Goal: Task Accomplishment & Management: Complete application form

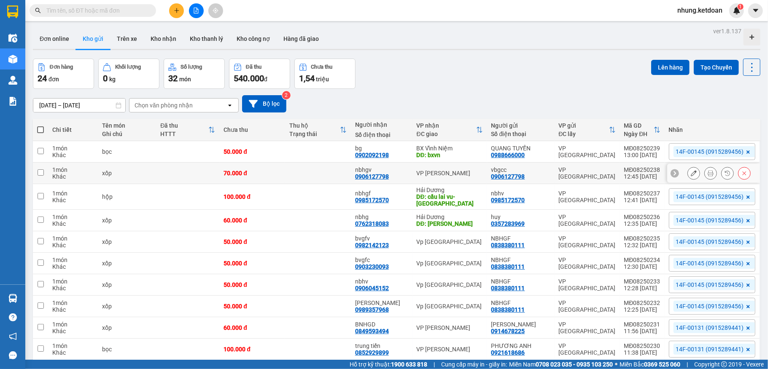
scroll to position [40, 0]
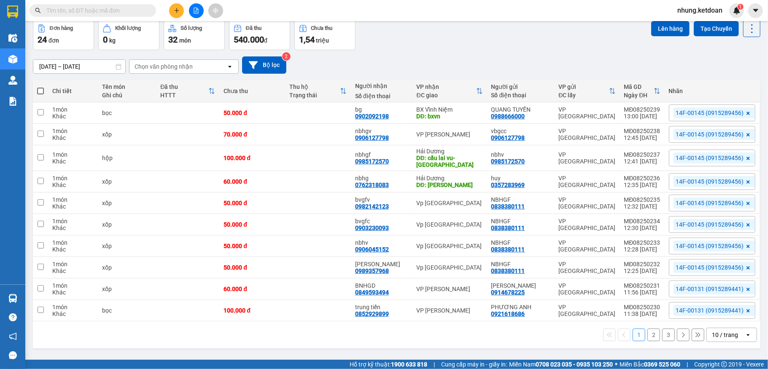
click at [647, 339] on button "2" at bounding box center [653, 335] width 13 height 13
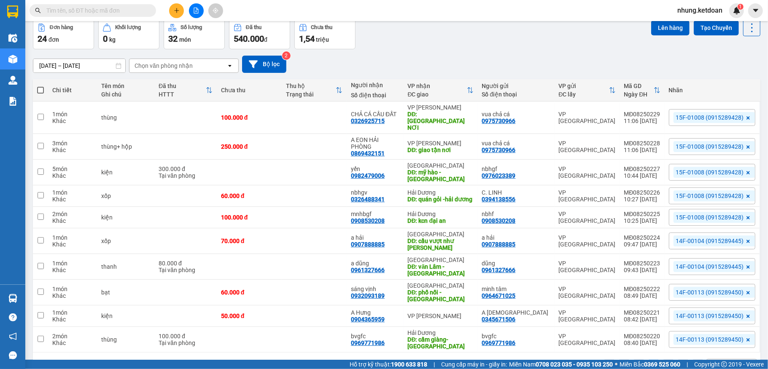
click at [180, 24] on div "Số lượng" at bounding box center [191, 27] width 22 height 6
click at [174, 11] on icon "plus" at bounding box center [177, 11] width 6 height 6
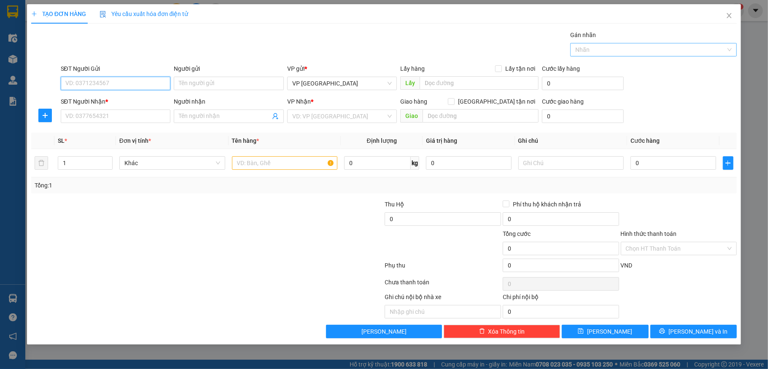
click at [609, 51] on div at bounding box center [649, 50] width 154 height 10
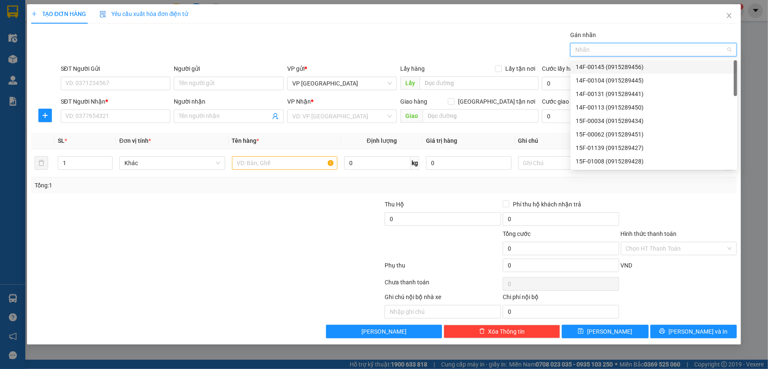
click at [609, 51] on div at bounding box center [649, 50] width 154 height 10
click at [605, 137] on div "15F-00062 (0915289451)" at bounding box center [654, 134] width 156 height 9
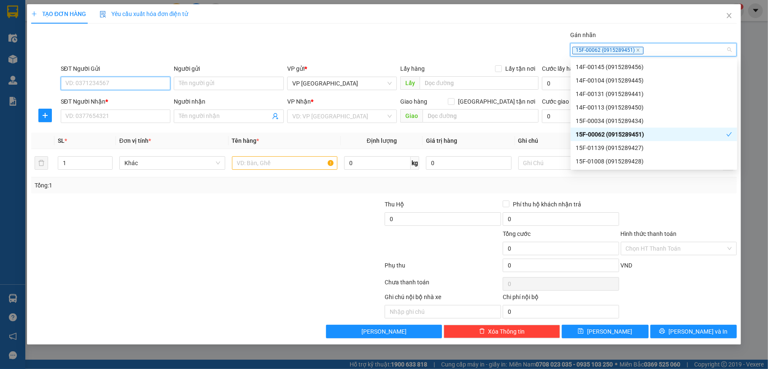
click at [103, 86] on input "SĐT Người Gửi" at bounding box center [116, 83] width 110 height 13
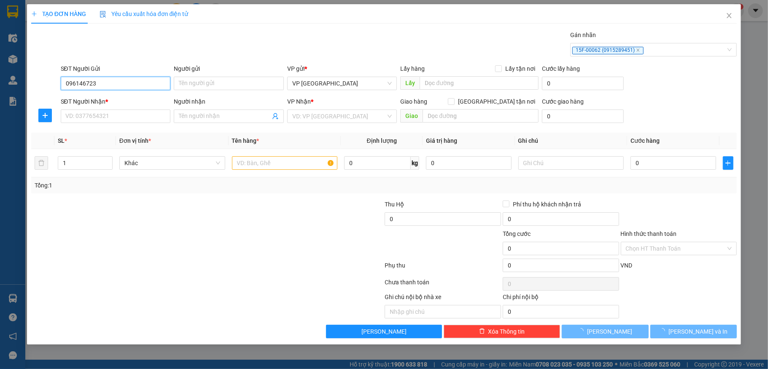
type input "0961467233"
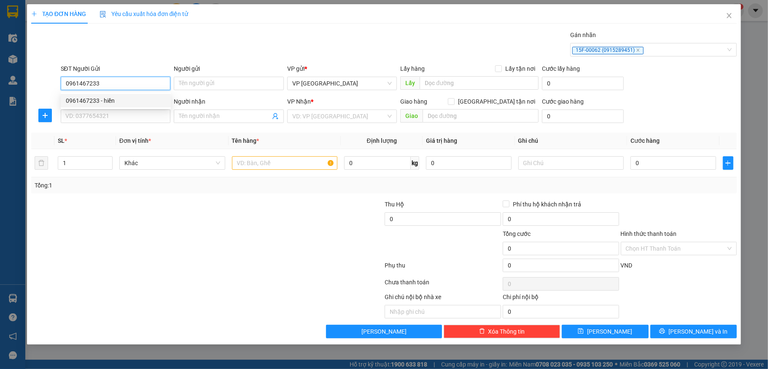
click at [101, 96] on div "0961467233 - hiền" at bounding box center [116, 100] width 100 height 9
type input "hiền"
type input "0961467233"
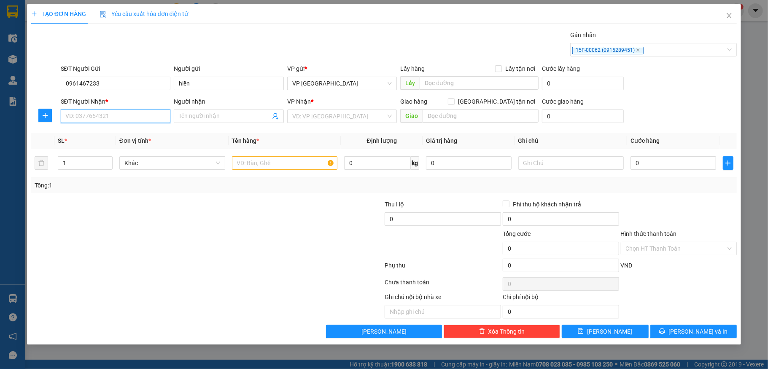
click at [95, 115] on input "SĐT Người Nhận *" at bounding box center [116, 116] width 110 height 13
type input "0367821625"
click at [208, 119] on input "Người nhận" at bounding box center [224, 116] width 91 height 9
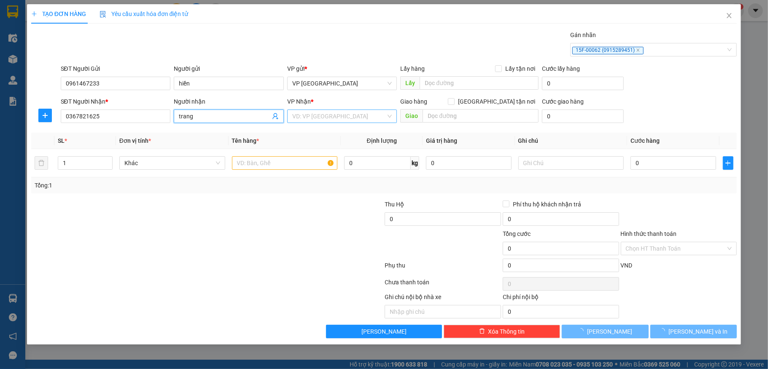
click at [386, 121] on div "VD: VP [GEOGRAPHIC_DATA]" at bounding box center [342, 116] width 110 height 13
type input "trang"
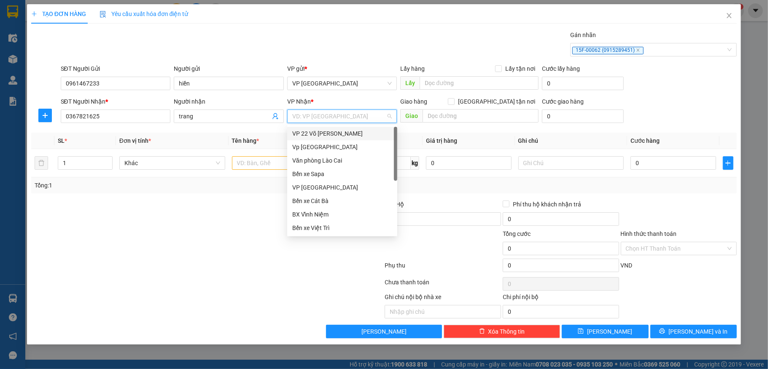
click at [360, 112] on input "search" at bounding box center [339, 116] width 94 height 13
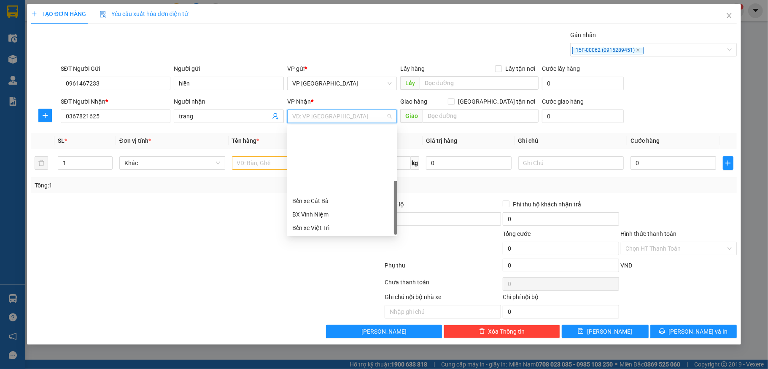
scroll to position [81, 0]
click at [340, 225] on div "VP [PERSON_NAME]" at bounding box center [342, 227] width 100 height 9
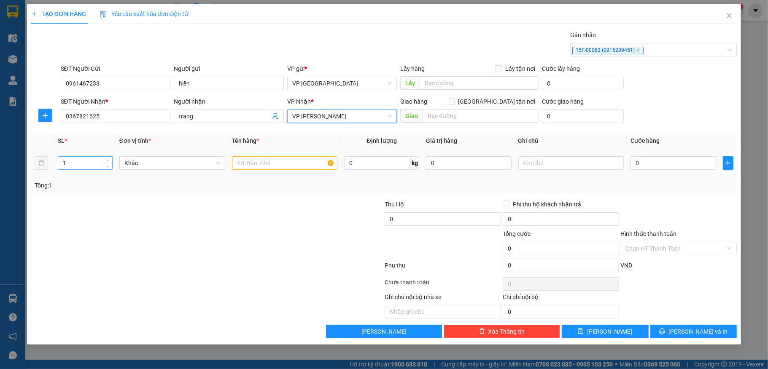
click at [71, 169] on input "1" at bounding box center [85, 163] width 54 height 13
click at [271, 164] on input "text" at bounding box center [285, 162] width 106 height 13
type input "2"
type input "thùng"
click at [639, 170] on input "0" at bounding box center [672, 162] width 85 height 13
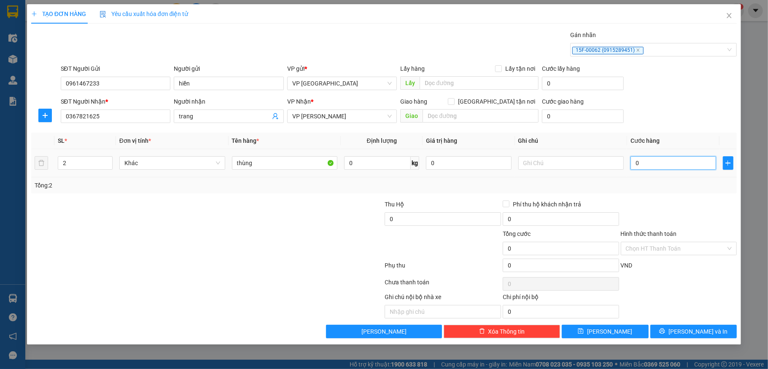
type input "1"
type input "15"
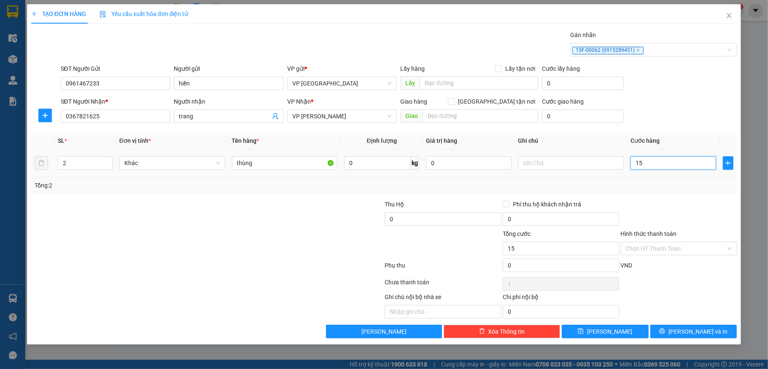
type input "15"
type input "150"
type input "1.500"
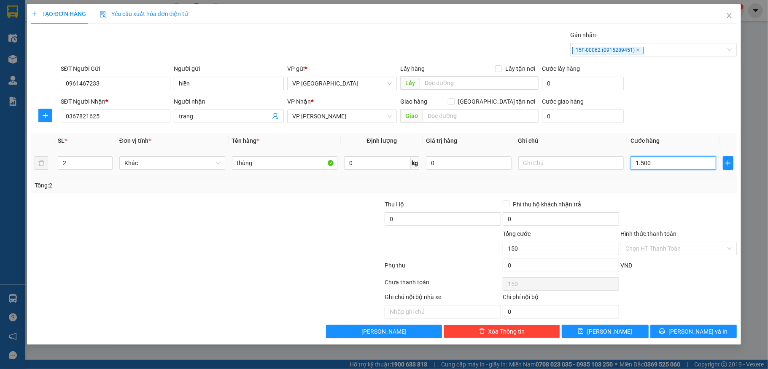
type input "1.500"
type input "15.000"
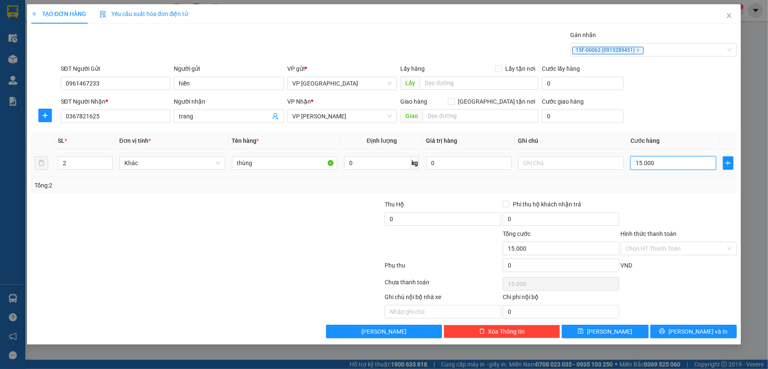
type input "150.000"
click at [683, 331] on button "[PERSON_NAME] và In" at bounding box center [693, 331] width 87 height 13
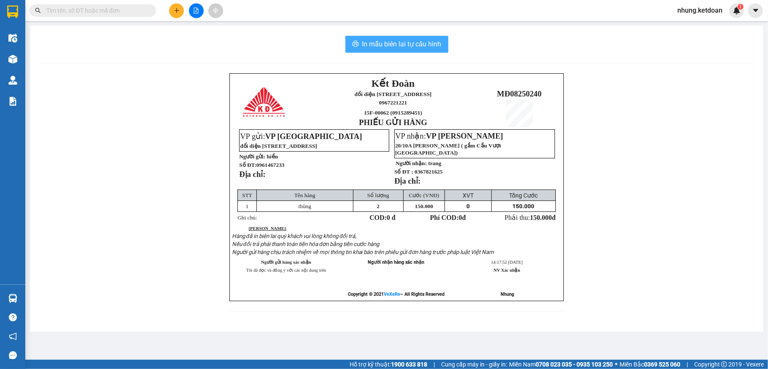
click at [417, 45] on span "In mẫu biên lai tự cấu hình" at bounding box center [401, 44] width 79 height 11
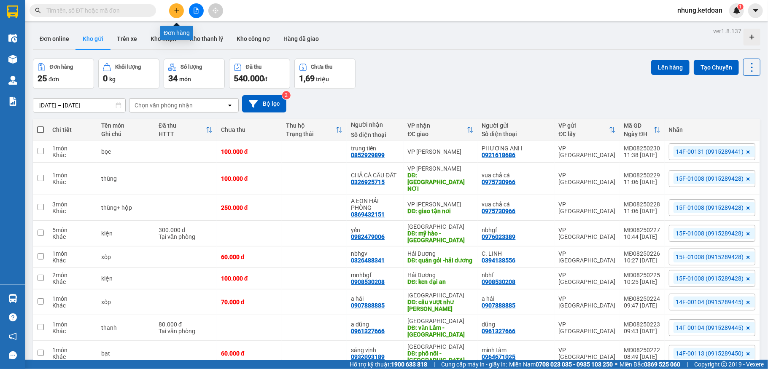
click at [178, 13] on button at bounding box center [176, 10] width 15 height 15
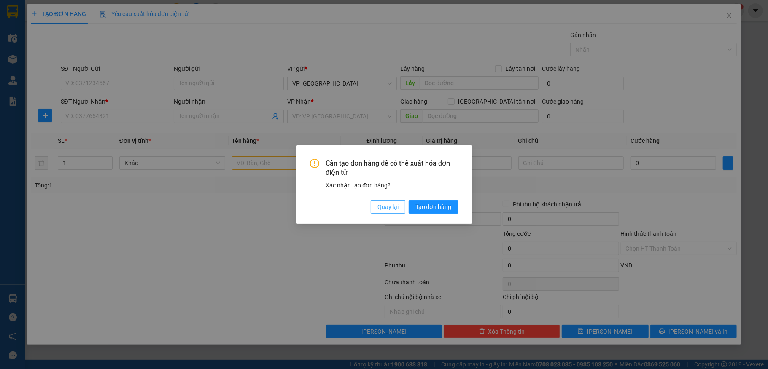
click at [393, 207] on span "Quay lại" at bounding box center [387, 206] width 21 height 9
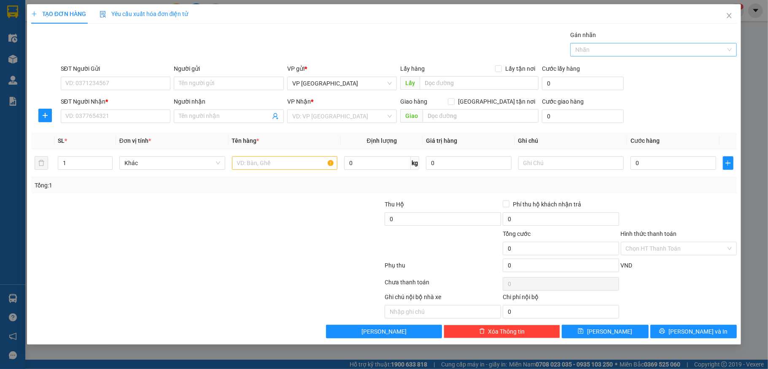
click at [636, 46] on div at bounding box center [649, 50] width 154 height 10
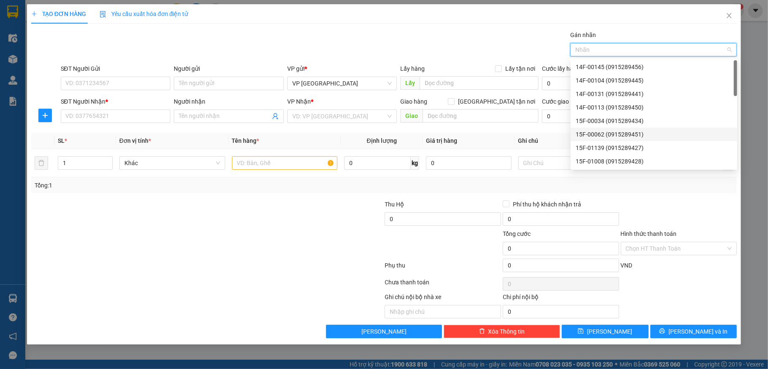
click at [595, 131] on div "15F-00062 (0915289451)" at bounding box center [654, 134] width 156 height 9
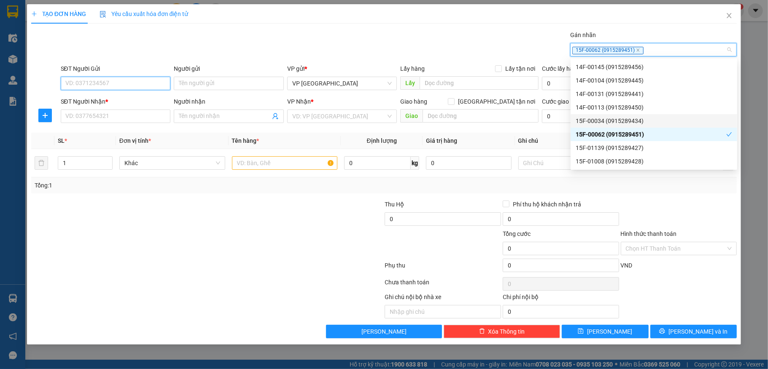
click at [102, 83] on input "SĐT Người Gửi" at bounding box center [116, 83] width 110 height 13
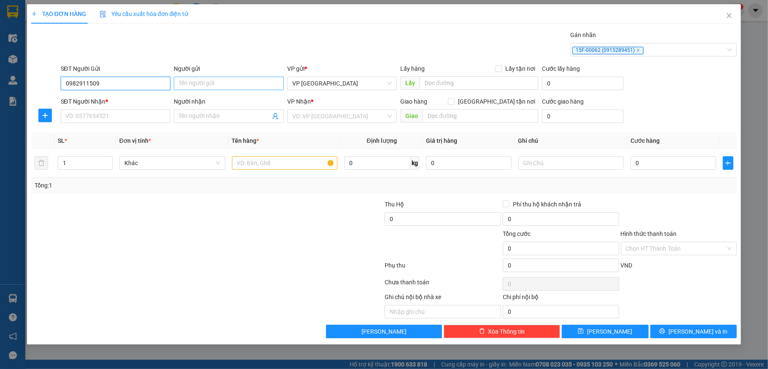
type input "0982911509"
click at [218, 89] on input "Người gửi" at bounding box center [229, 83] width 110 height 13
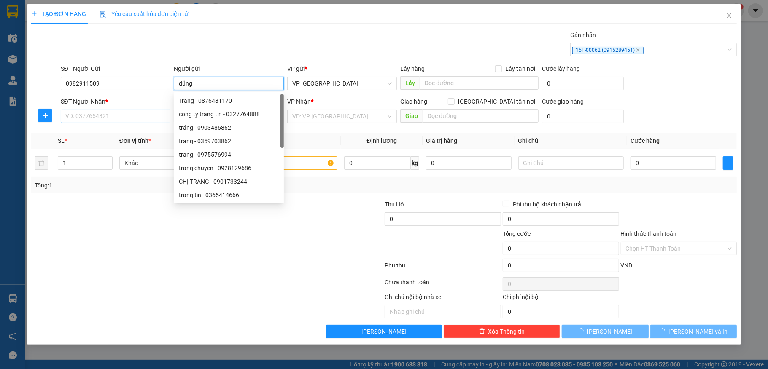
type input "dũng"
click at [96, 117] on input "SĐT Người Nhận *" at bounding box center [116, 116] width 110 height 13
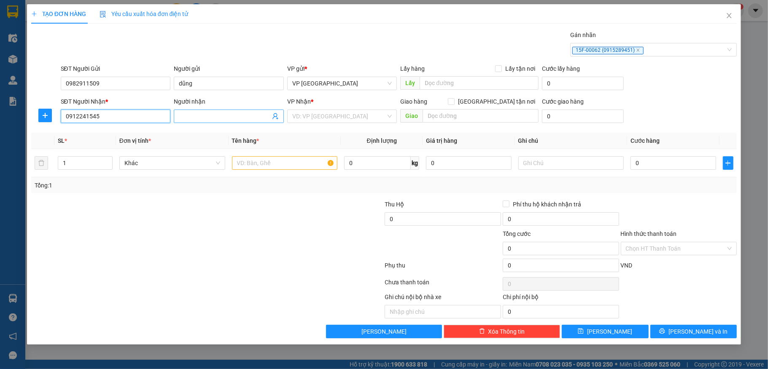
type input "0912241545"
click at [240, 117] on input "Người nhận" at bounding box center [224, 116] width 91 height 9
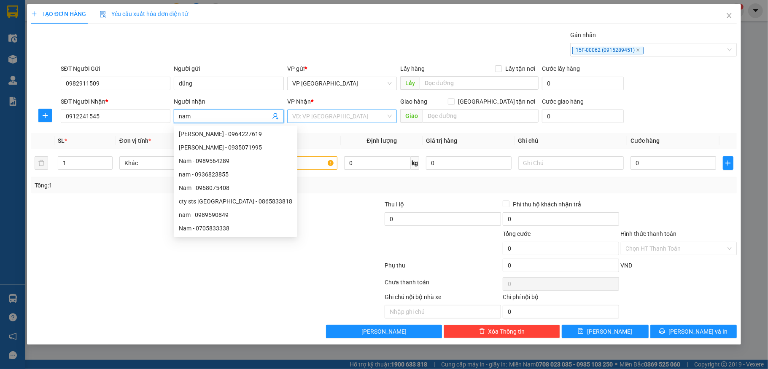
type input "nam"
click at [318, 113] on input "search" at bounding box center [339, 116] width 94 height 13
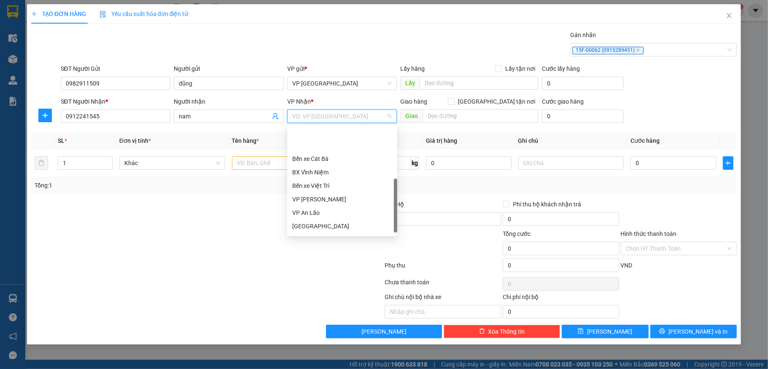
scroll to position [78, 0]
click at [305, 217] on div "Hải Dương" at bounding box center [342, 217] width 100 height 9
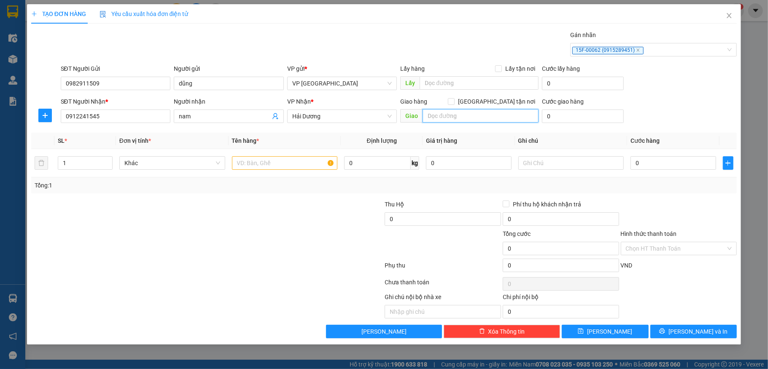
click at [454, 117] on input "text" at bounding box center [480, 115] width 116 height 13
type input "tp-[GEOGRAPHIC_DATA]"
click at [273, 170] on input "text" at bounding box center [285, 162] width 106 height 13
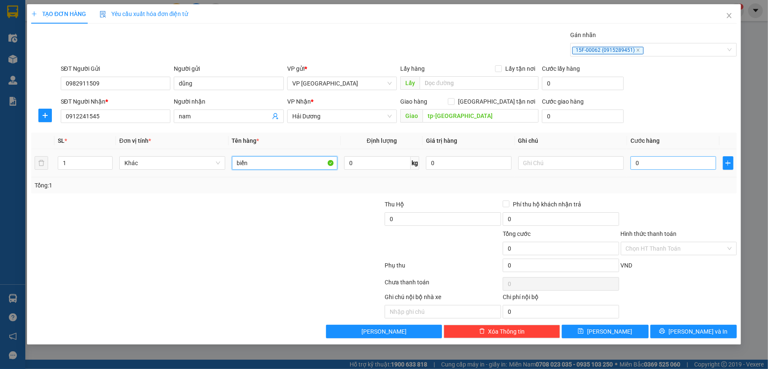
type input "biển"
click at [653, 166] on input "0" at bounding box center [672, 162] width 85 height 13
type input "4"
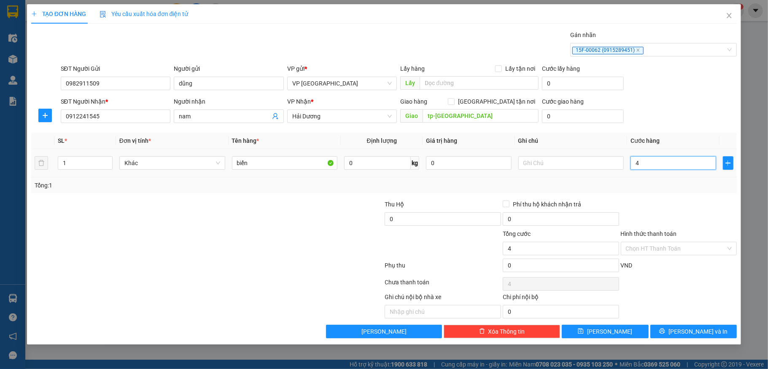
type input "40"
type input "400"
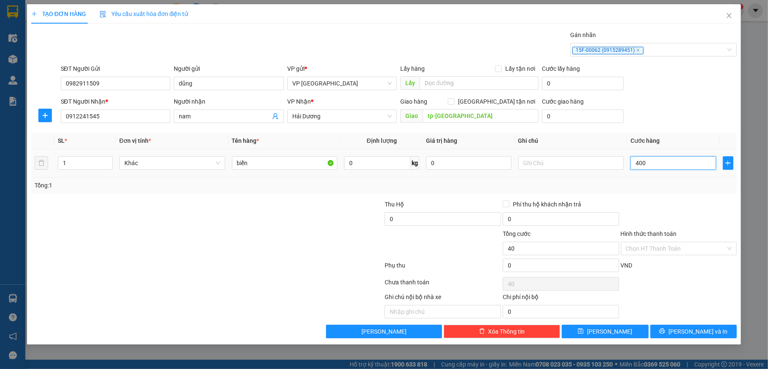
type input "400"
type input "4.000"
type input "40.000"
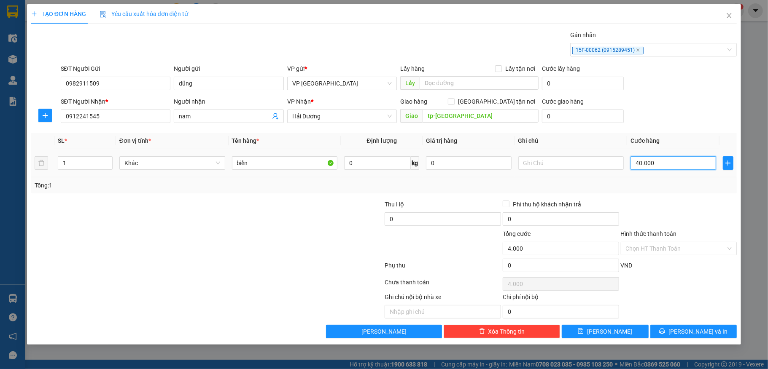
type input "40.000"
click at [552, 271] on input "0" at bounding box center [561, 265] width 116 height 13
type input "2"
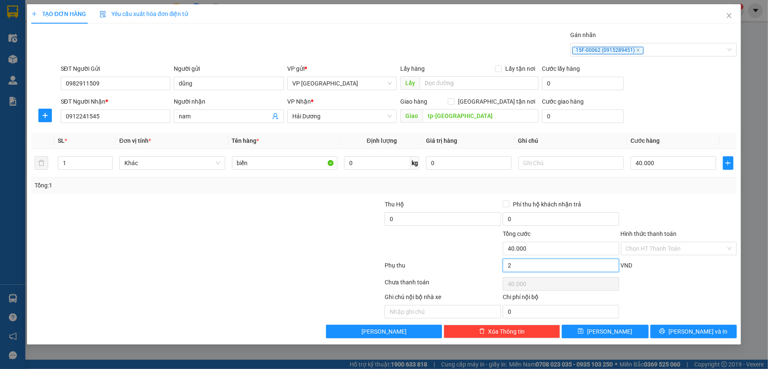
type input "40.002"
type input "20"
type input "40.020"
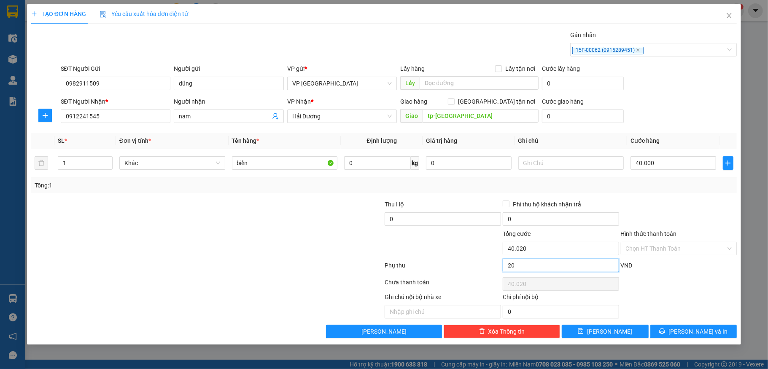
type input "200"
type input "40.200"
type input "42.000"
type input "2.000"
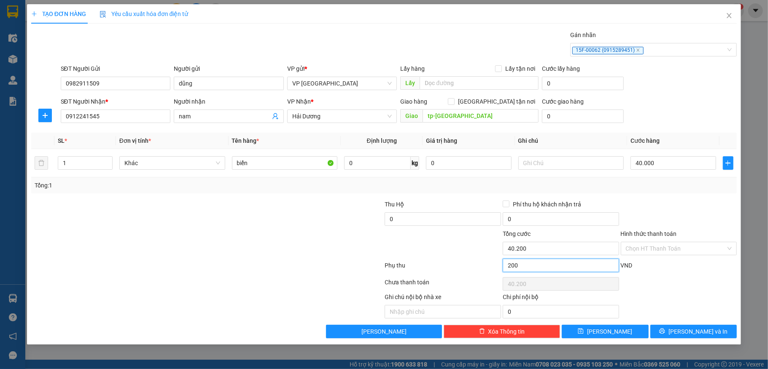
type input "42.000"
type input "60.000"
type input "20.000"
type input "60.000"
type input "20.000"
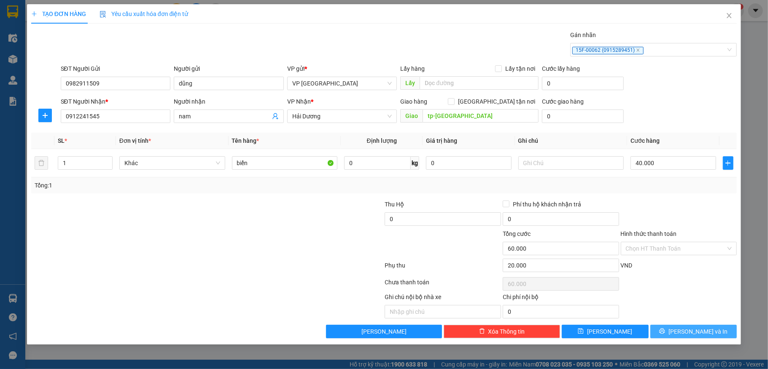
click at [683, 328] on button "[PERSON_NAME] và In" at bounding box center [693, 331] width 87 height 13
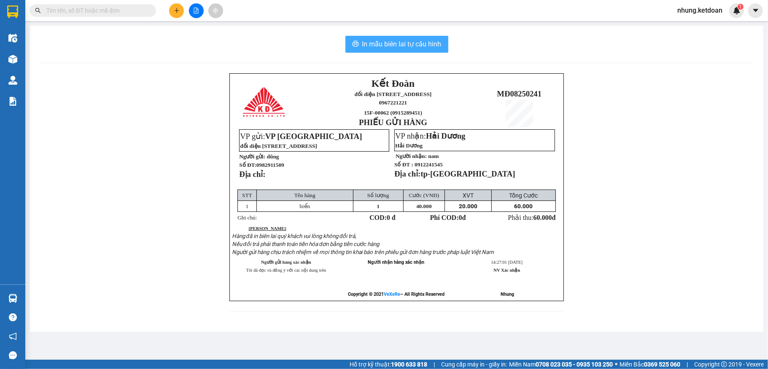
click at [390, 46] on span "In mẫu biên lai tự cấu hình" at bounding box center [401, 44] width 79 height 11
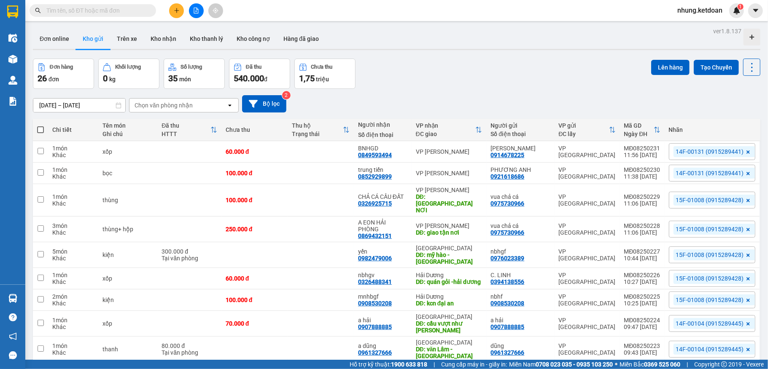
click at [447, 82] on div "Đơn hàng 26 đơn Khối lượng 0 kg Số lượng 35 món Đã thu 540.000 đ Chưa thu 1,75 …" at bounding box center [396, 74] width 727 height 30
click at [174, 9] on icon "plus" at bounding box center [177, 11] width 6 height 6
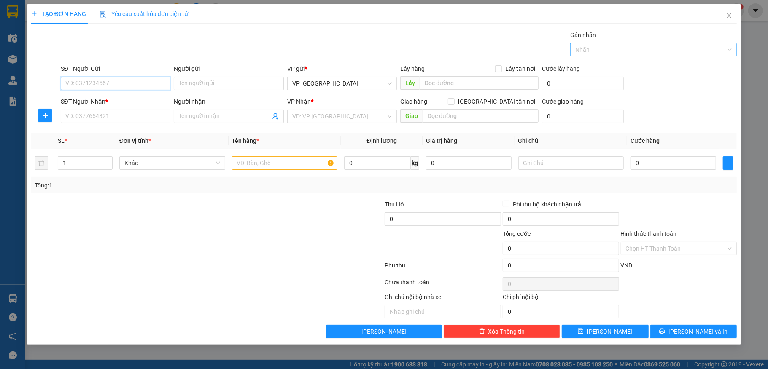
click at [674, 49] on div at bounding box center [649, 50] width 154 height 10
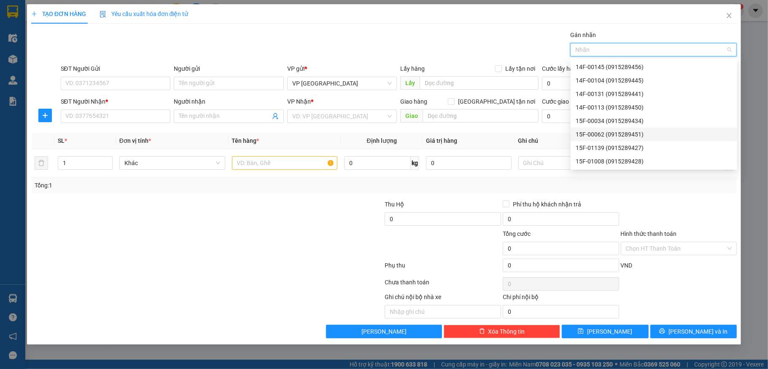
drag, startPoint x: 609, startPoint y: 135, endPoint x: 616, endPoint y: 118, distance: 18.1
click at [609, 135] on div "15F-00062 (0915289451)" at bounding box center [654, 134] width 156 height 9
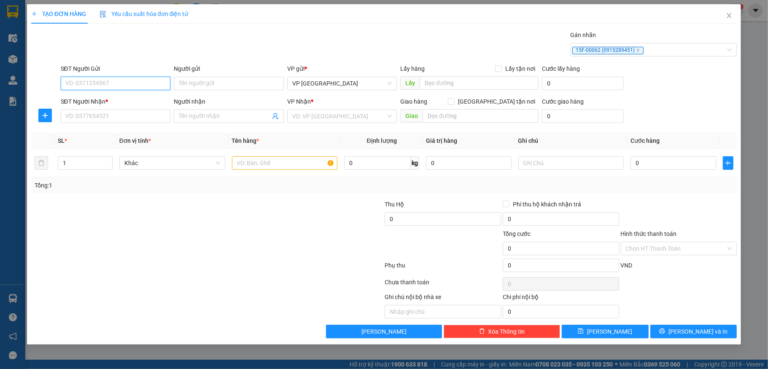
click at [120, 90] on input "SĐT Người Gửi" at bounding box center [116, 83] width 110 height 13
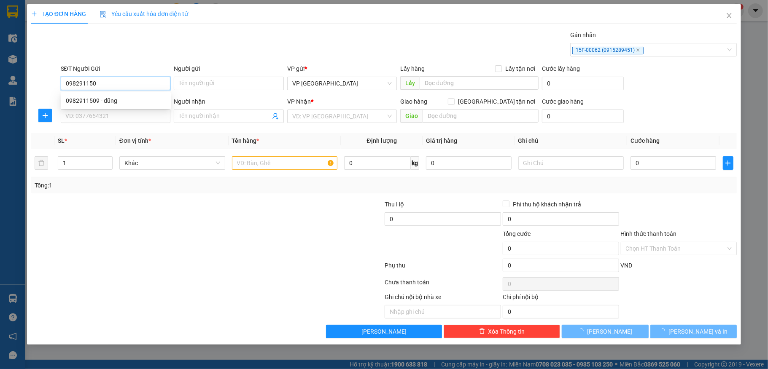
type input "0982911509"
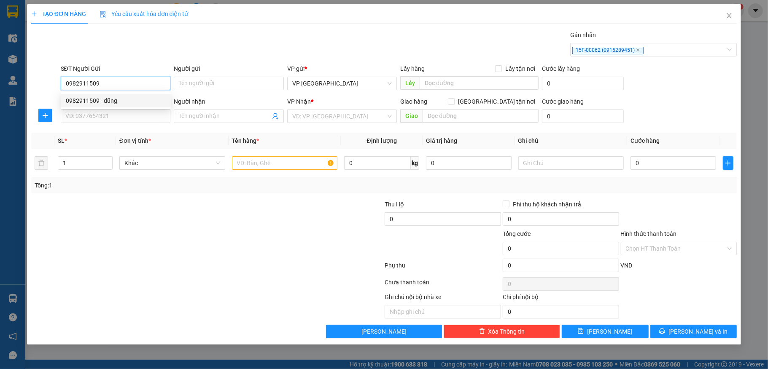
click at [121, 102] on div "0982911509 - dũng" at bounding box center [116, 100] width 100 height 9
type input "dũng"
type input "0982911509"
click at [105, 116] on input "SĐT Người Nhận *" at bounding box center [116, 116] width 110 height 13
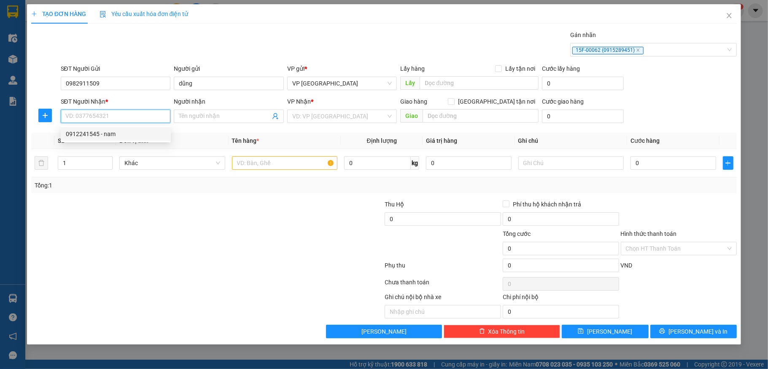
click at [75, 116] on input "SĐT Người Nhận *" at bounding box center [116, 116] width 110 height 13
type input "0968244116"
click at [200, 117] on input "Người nhận" at bounding box center [224, 116] width 91 height 9
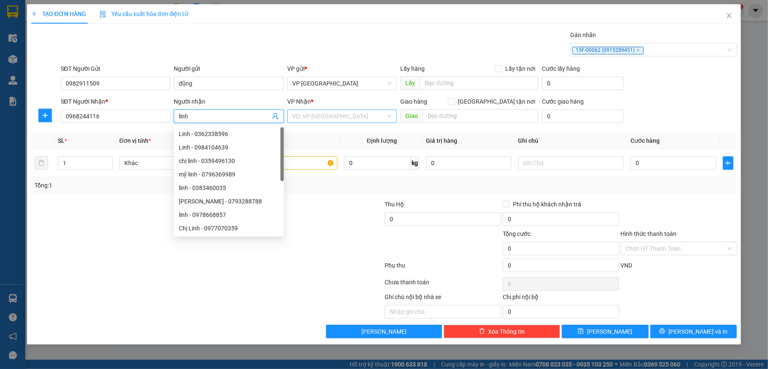
type input "linh"
click at [326, 118] on input "search" at bounding box center [339, 116] width 94 height 13
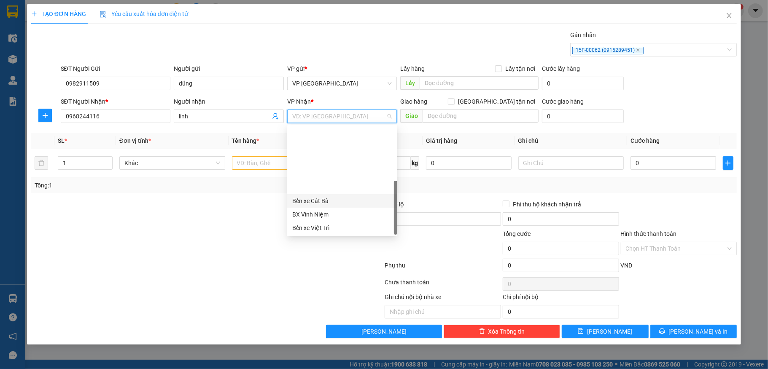
scroll to position [78, 0]
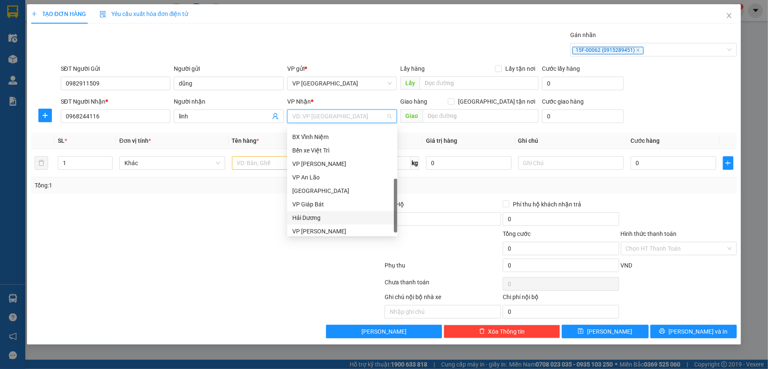
click at [319, 213] on div "Hải Dương" at bounding box center [342, 217] width 110 height 13
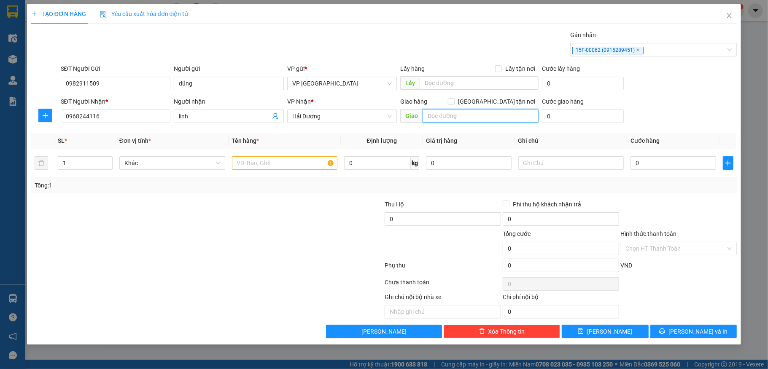
click at [430, 119] on input "text" at bounding box center [480, 115] width 116 height 13
type input "tp-[GEOGRAPHIC_DATA]"
drag, startPoint x: 267, startPoint y: 164, endPoint x: 283, endPoint y: 138, distance: 30.7
click at [271, 164] on input "text" at bounding box center [285, 162] width 106 height 13
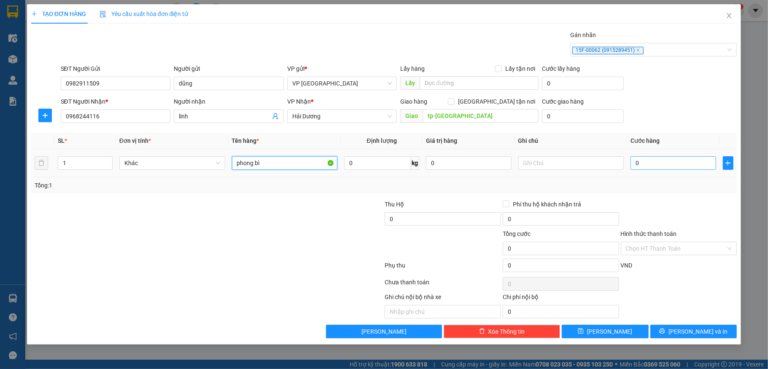
type input "phong bì"
click at [670, 164] on input "0" at bounding box center [672, 162] width 85 height 13
type input "3"
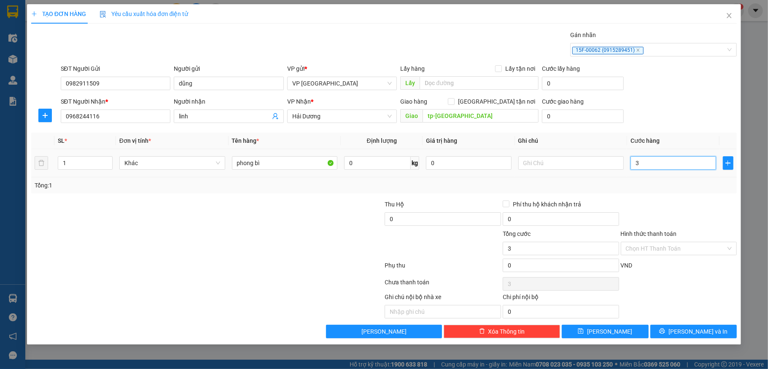
type input "30"
type input "300"
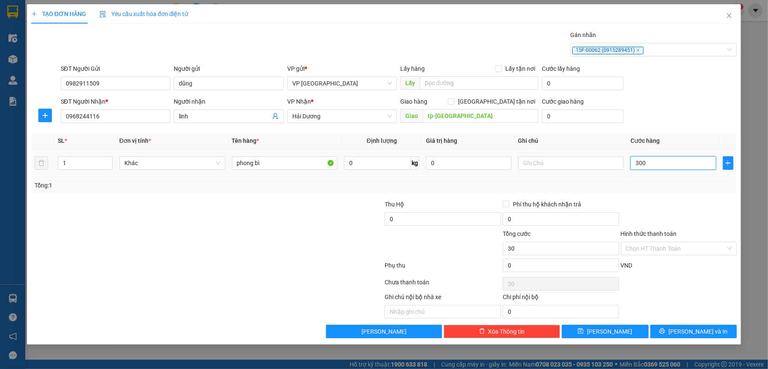
type input "300"
type input "3.000"
type input "30.000"
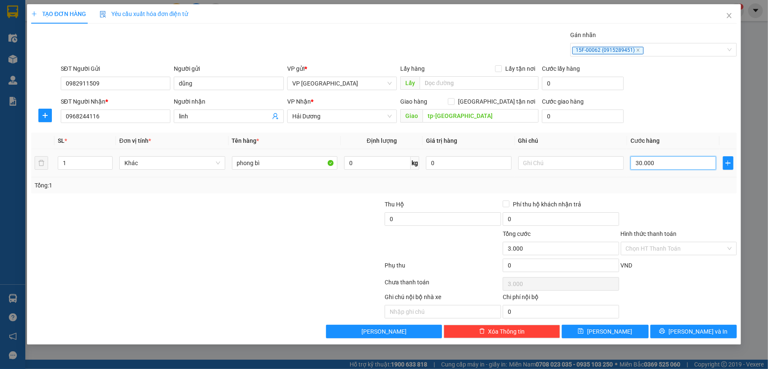
type input "30.000"
click at [525, 272] on input "0" at bounding box center [561, 265] width 116 height 13
type input "2"
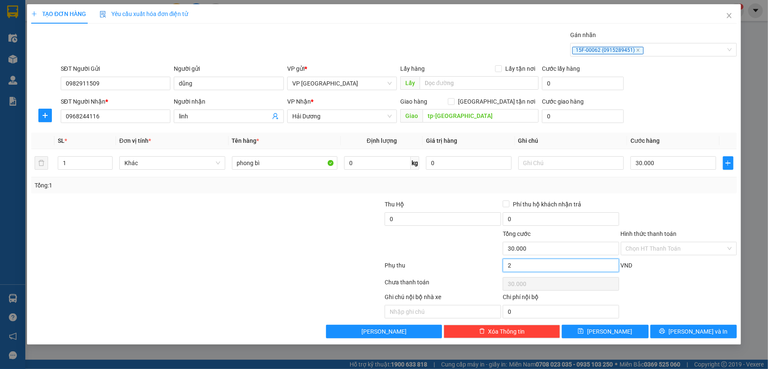
type input "30.002"
type input "20"
type input "30.020"
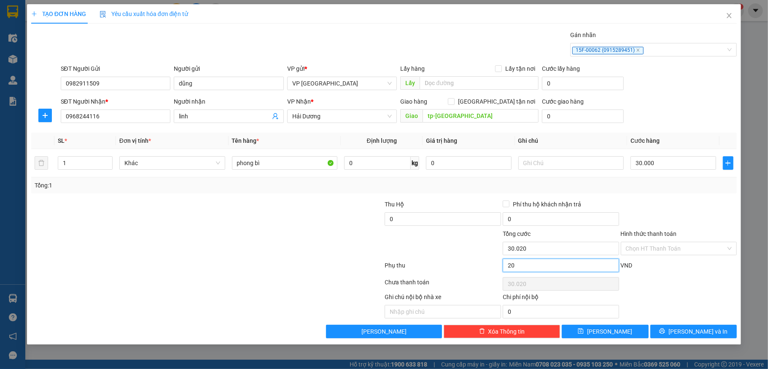
type input "200"
type input "30.200"
type input "2.000"
type input "32.000"
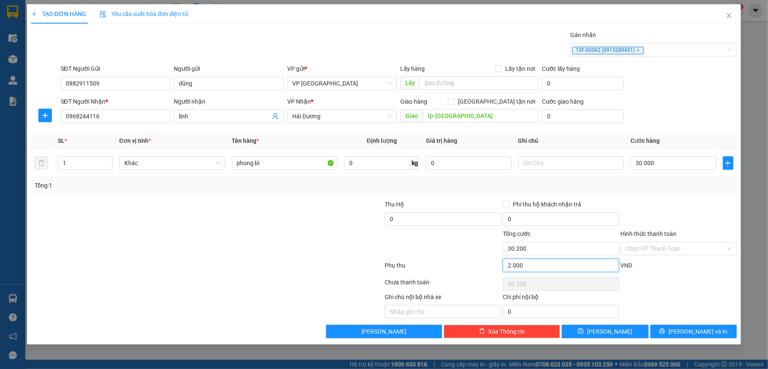
type input "32.000"
type input "20.000"
type input "50.000"
type input "20.000"
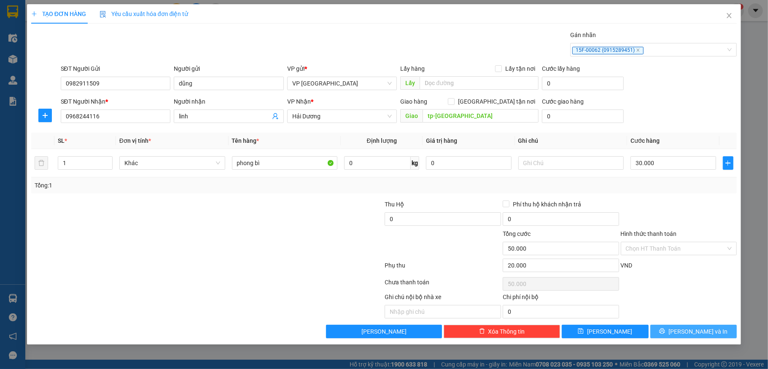
click at [684, 330] on button "[PERSON_NAME] và In" at bounding box center [693, 331] width 87 height 13
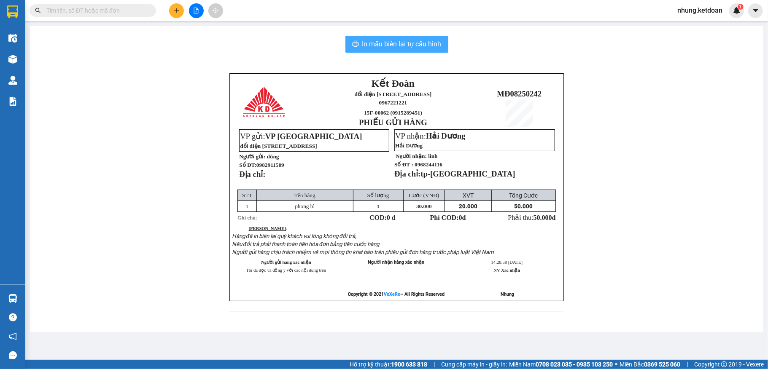
drag, startPoint x: 405, startPoint y: 66, endPoint x: 405, endPoint y: 42, distance: 24.0
click at [405, 42] on span "In mẫu biên lai tự cấu hình" at bounding box center [401, 44] width 79 height 11
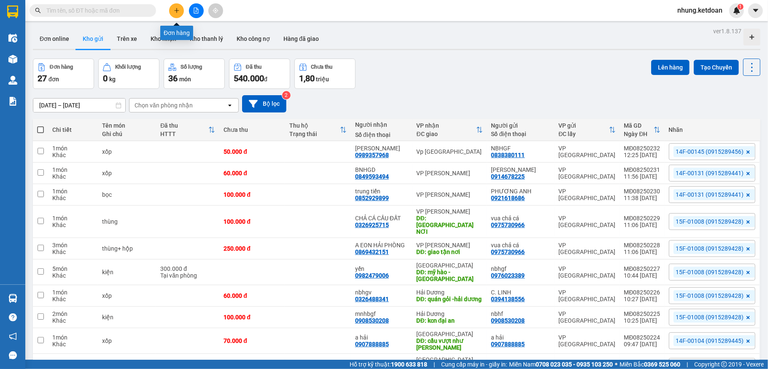
click at [181, 13] on button at bounding box center [176, 10] width 15 height 15
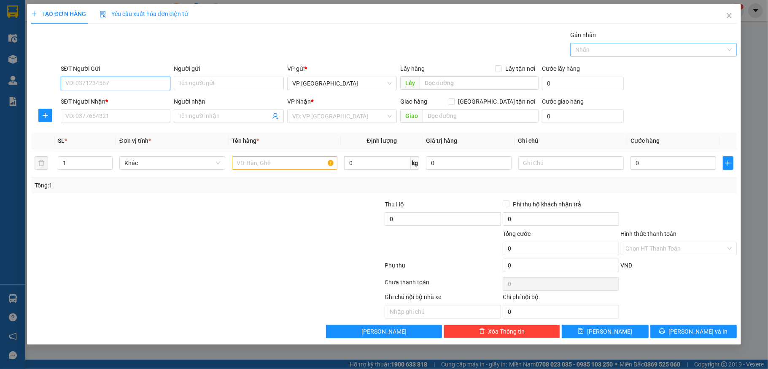
click at [608, 50] on div at bounding box center [649, 50] width 154 height 10
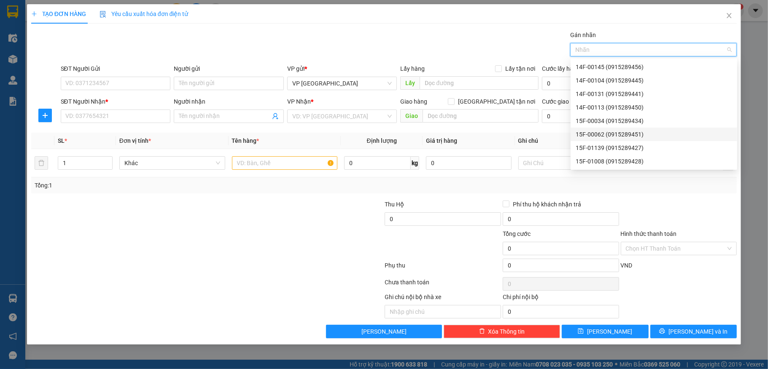
click at [602, 134] on div "15F-00062 (0915289451)" at bounding box center [654, 134] width 156 height 9
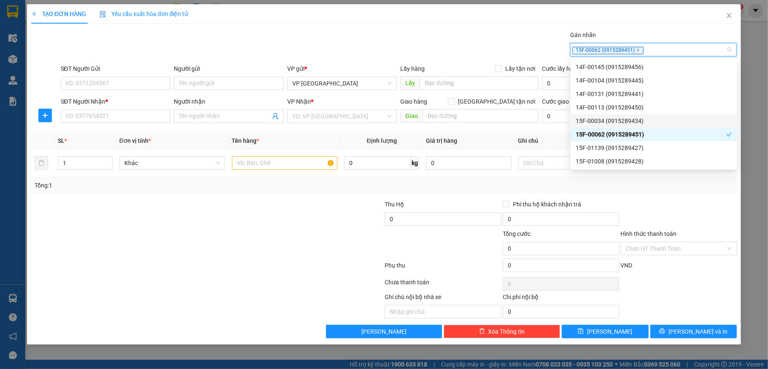
click at [94, 76] on div "SĐT Người Gửi" at bounding box center [116, 70] width 110 height 13
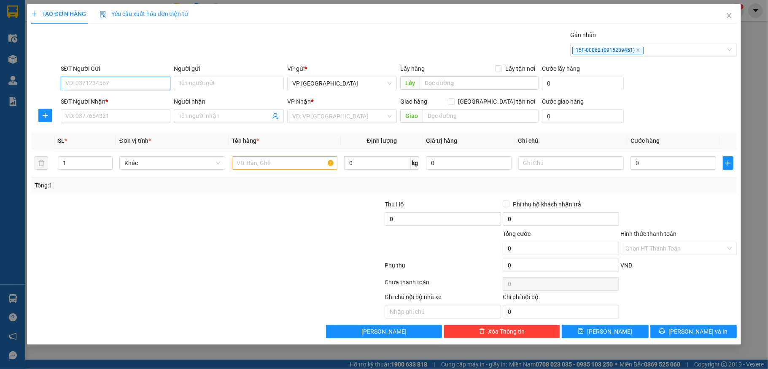
click at [79, 86] on input "SĐT Người Gửi" at bounding box center [116, 83] width 110 height 13
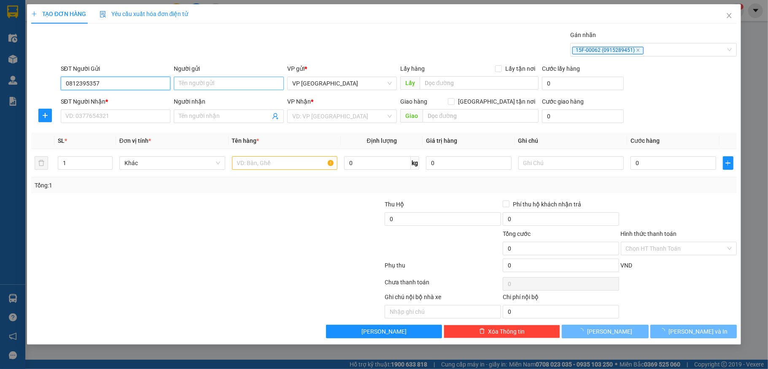
type input "0812395357"
click at [199, 84] on input "Người gửi" at bounding box center [229, 83] width 110 height 13
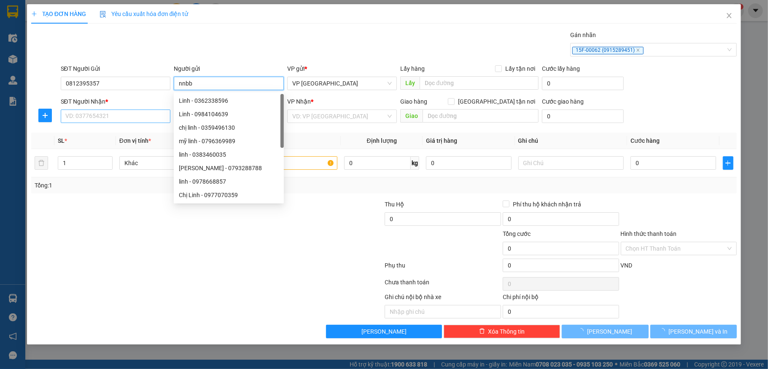
type input "nnbb"
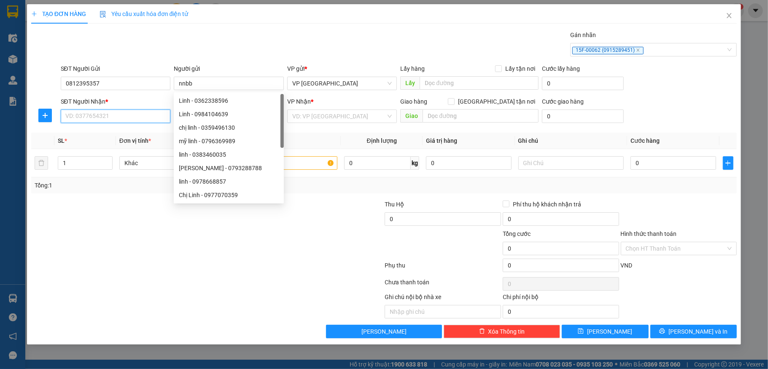
click at [101, 118] on input "SĐT Người Nhận *" at bounding box center [116, 116] width 110 height 13
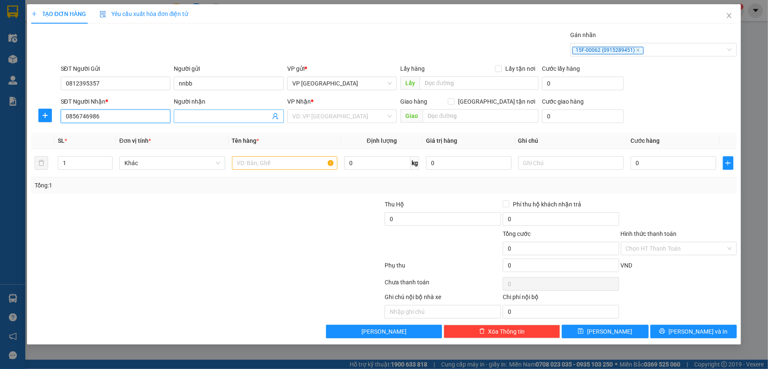
type input "0856746986"
click at [207, 114] on input "Người nhận" at bounding box center [224, 116] width 91 height 9
type input "nbhgf"
click at [312, 124] on div "VP Nhận * VD: VP [GEOGRAPHIC_DATA]" at bounding box center [342, 112] width 110 height 30
click at [324, 116] on input "search" at bounding box center [339, 116] width 94 height 13
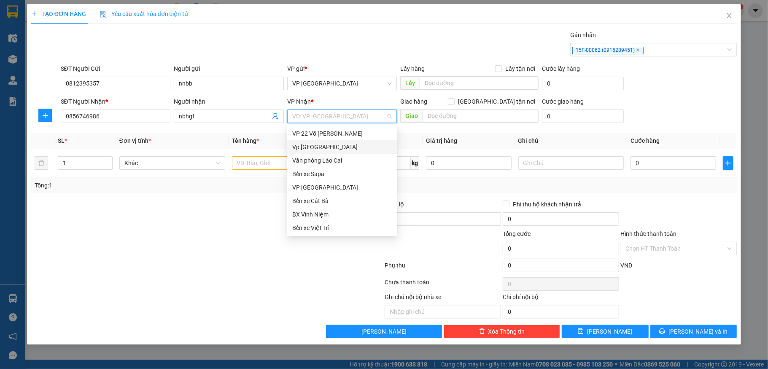
click at [325, 144] on div "Vp [GEOGRAPHIC_DATA]" at bounding box center [342, 147] width 100 height 9
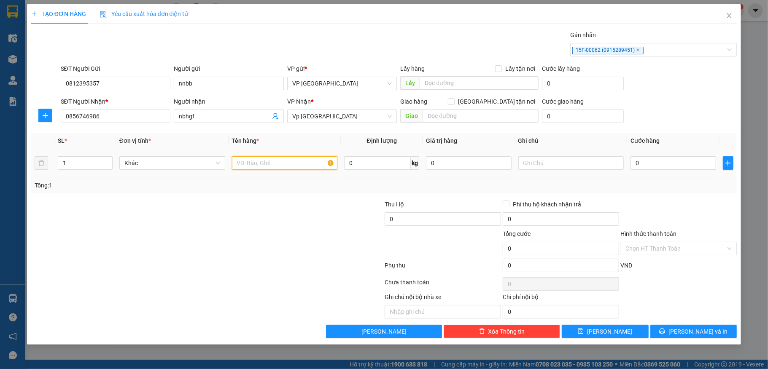
click at [244, 169] on input "text" at bounding box center [285, 162] width 106 height 13
type input "túi mạch"
click at [690, 167] on input "0" at bounding box center [672, 162] width 85 height 13
type input "6"
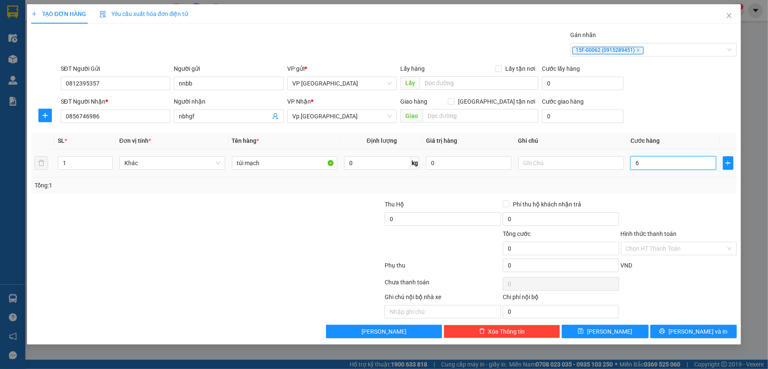
type input "6"
type input "60"
type input "600"
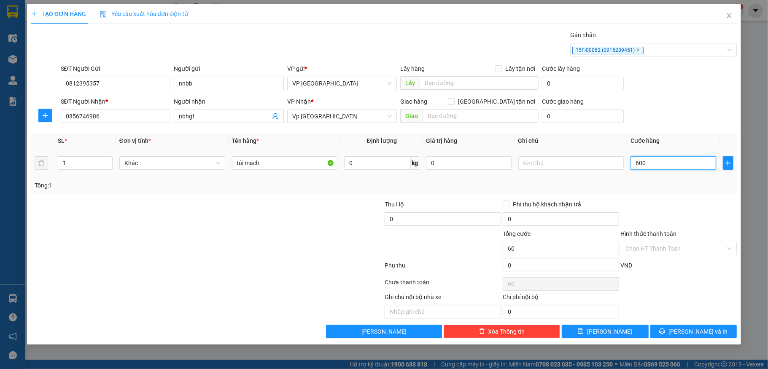
type input "600"
type input "6.000"
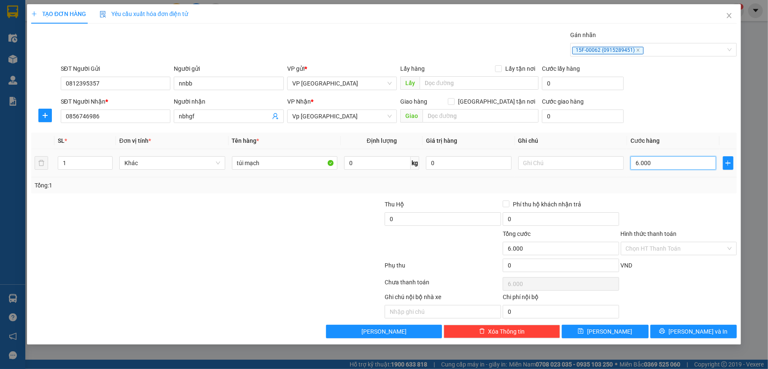
type input "60.000"
click at [680, 245] on input "Hình thức thanh toán" at bounding box center [676, 248] width 100 height 13
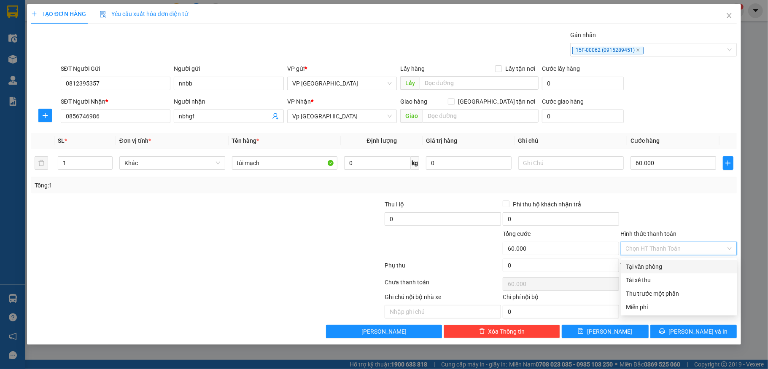
click at [661, 266] on div "Tại văn phòng" at bounding box center [679, 266] width 106 height 9
type input "0"
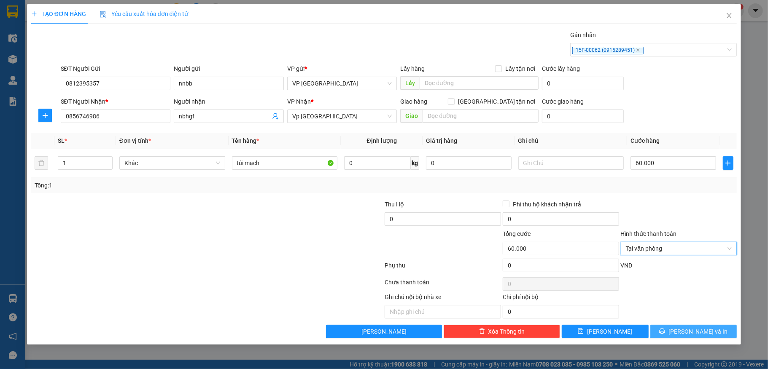
click at [665, 334] on icon "printer" at bounding box center [662, 331] width 6 height 6
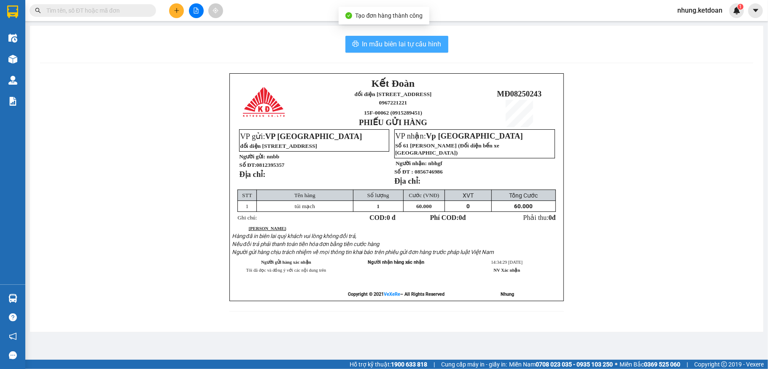
click at [383, 37] on button "In mẫu biên lai tự cấu hình" at bounding box center [396, 44] width 103 height 17
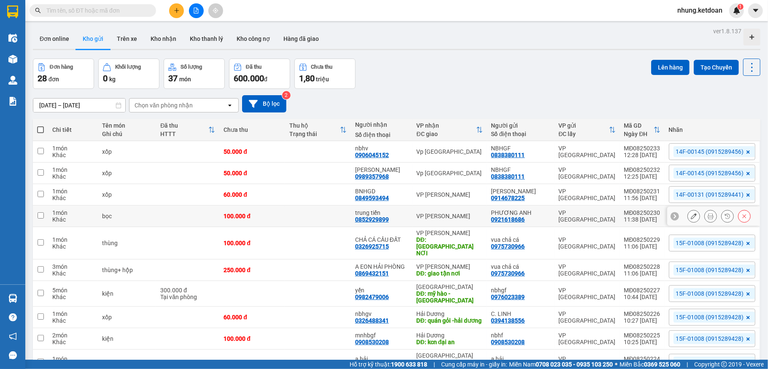
scroll to position [48, 0]
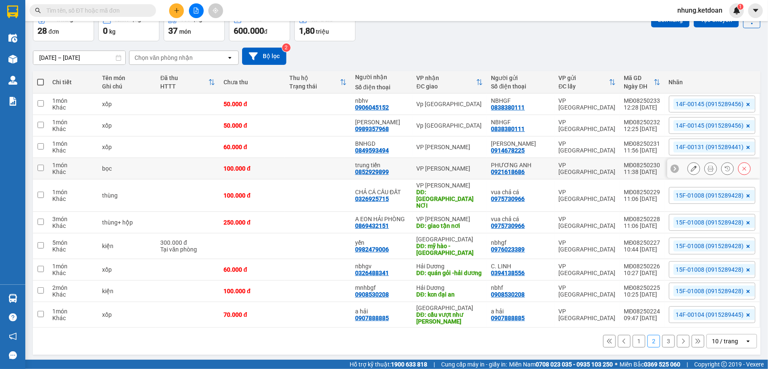
click at [349, 176] on td at bounding box center [318, 169] width 66 height 22
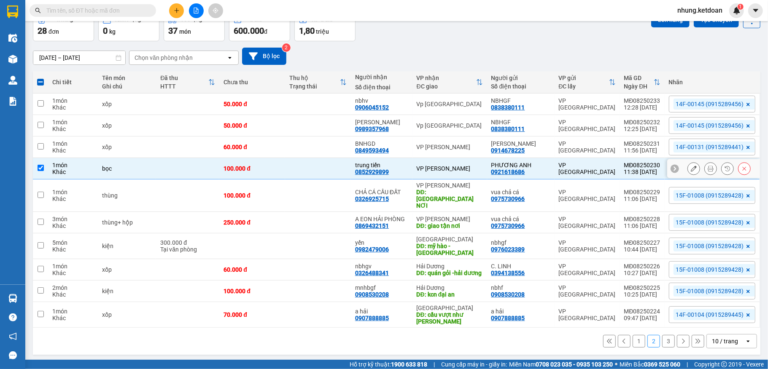
click at [260, 177] on td "100.000 đ" at bounding box center [252, 169] width 66 height 22
checkbox input "false"
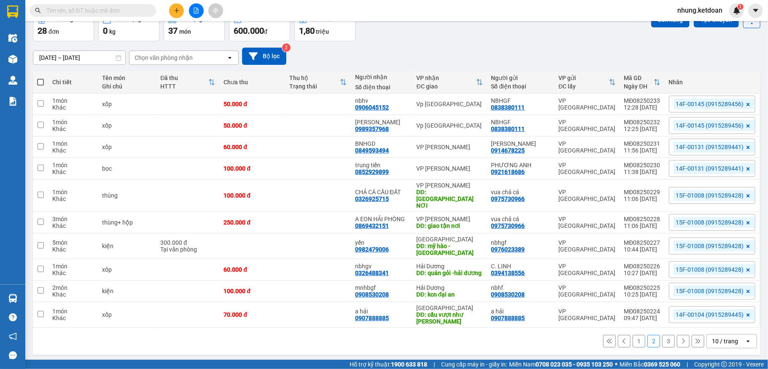
click at [632, 339] on button "1" at bounding box center [638, 341] width 13 height 13
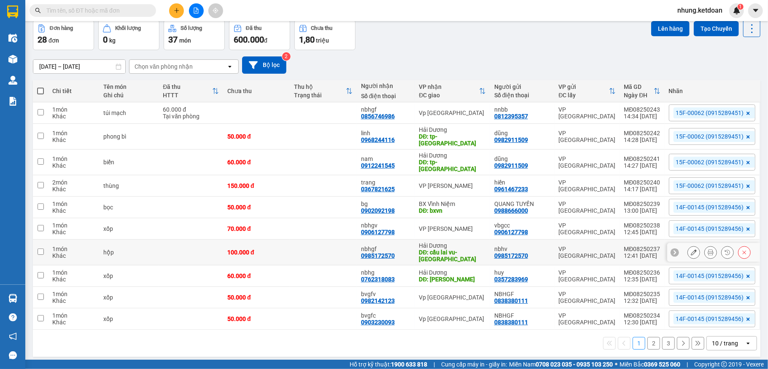
scroll to position [40, 0]
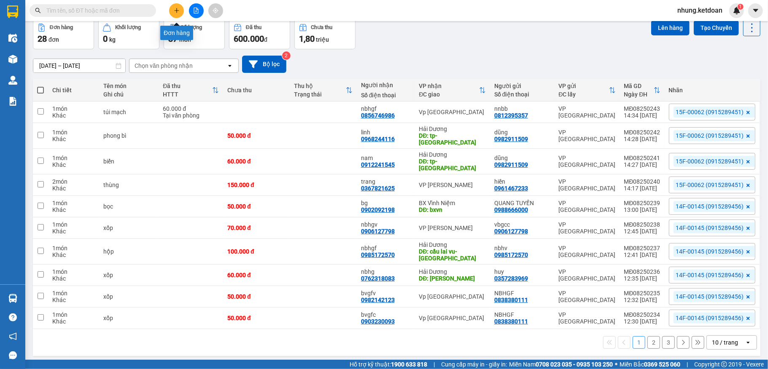
click at [177, 8] on icon "plus" at bounding box center [177, 11] width 6 height 6
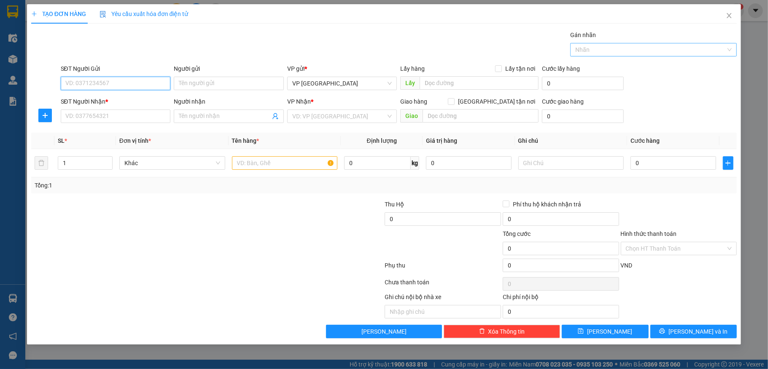
click at [640, 51] on div at bounding box center [649, 50] width 154 height 10
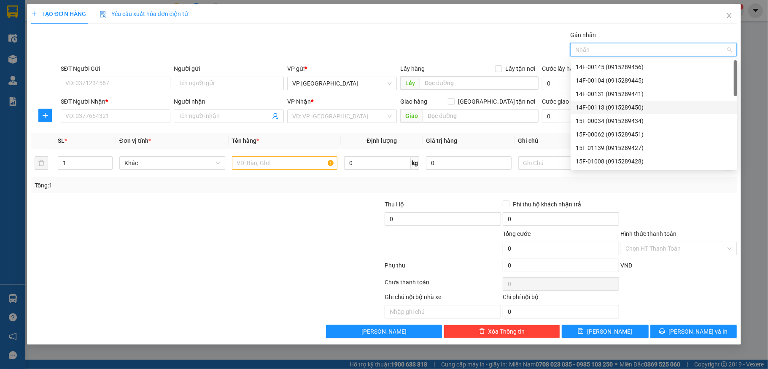
click at [606, 104] on div "14F-00113 (0915289450)" at bounding box center [654, 107] width 156 height 9
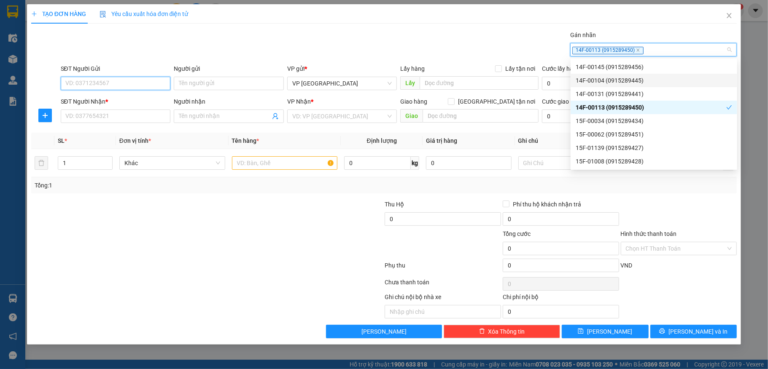
click at [91, 85] on input "SĐT Người Gửi" at bounding box center [116, 83] width 110 height 13
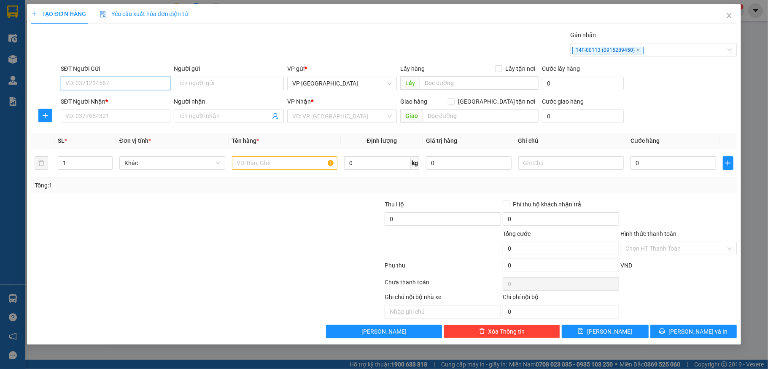
click at [89, 90] on input "SĐT Người Gửi" at bounding box center [116, 83] width 110 height 13
click at [91, 102] on div "0384615555 - đạt" at bounding box center [116, 100] width 100 height 9
type input "0384615555"
type input "đạt"
type input "0384615555"
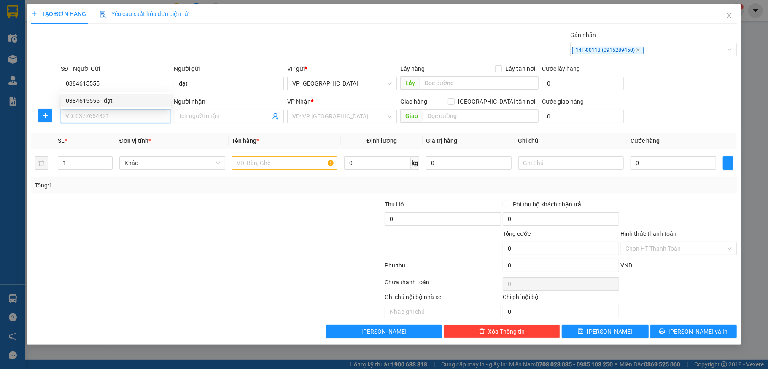
click at [100, 121] on input "SĐT Người Nhận *" at bounding box center [116, 116] width 110 height 13
click at [108, 131] on div "0374044116 - a hoàng" at bounding box center [116, 133] width 100 height 9
type input "0374044116"
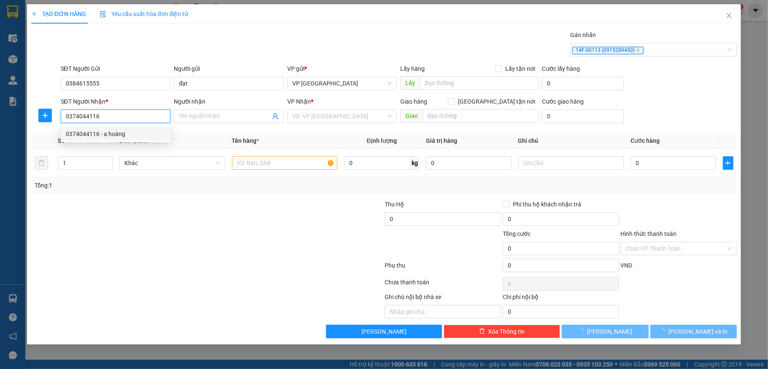
type input "a hoàng"
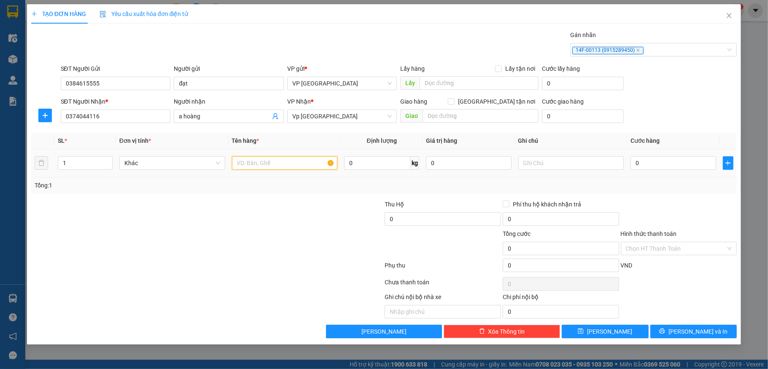
click at [264, 164] on input "text" at bounding box center [285, 162] width 106 height 13
type input "hộp đt"
click at [658, 165] on input "0" at bounding box center [672, 162] width 85 height 13
type input "1"
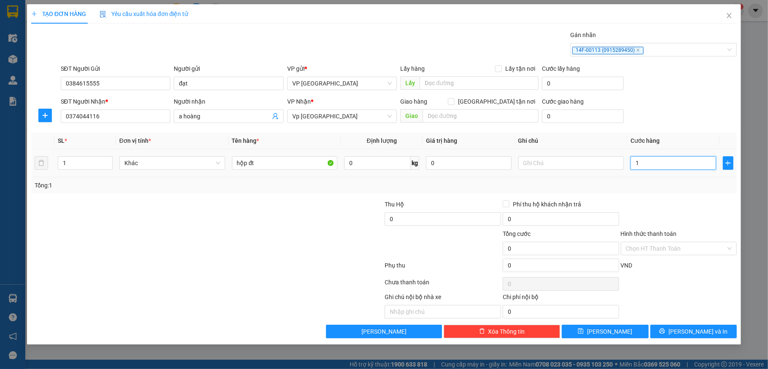
type input "1"
type input "10"
type input "100"
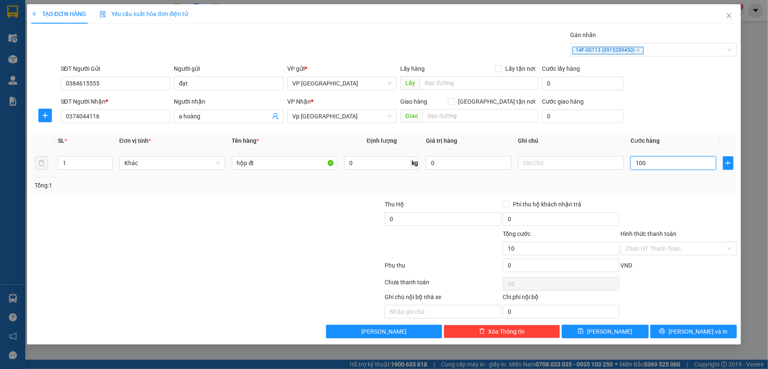
type input "100"
type input "1.000"
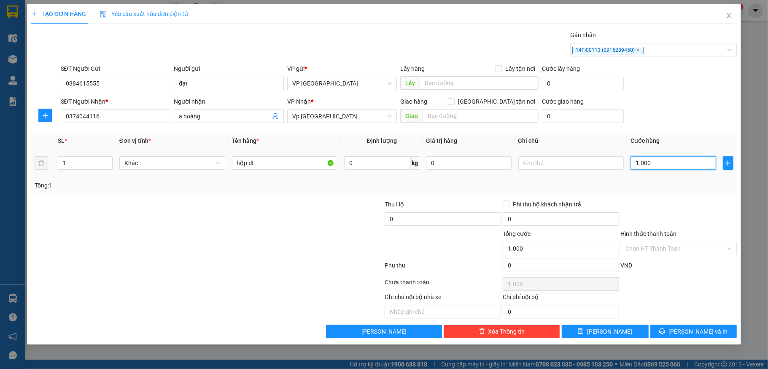
type input "10.000"
type input "100.000"
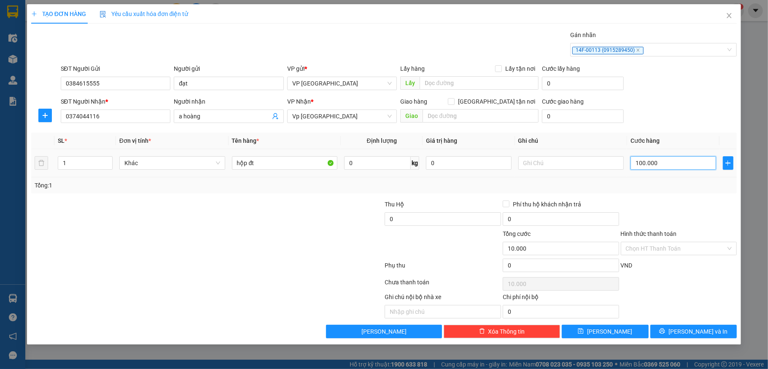
type input "100.000"
click at [684, 330] on button "[PERSON_NAME] và In" at bounding box center [693, 331] width 87 height 13
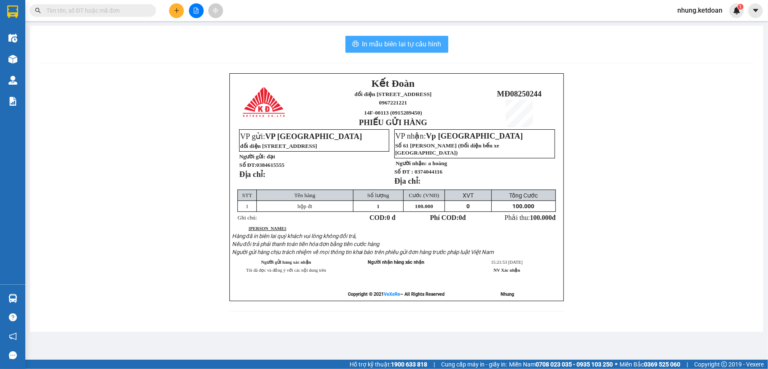
click at [400, 46] on span "In mẫu biên lai tự cấu hình" at bounding box center [401, 44] width 79 height 11
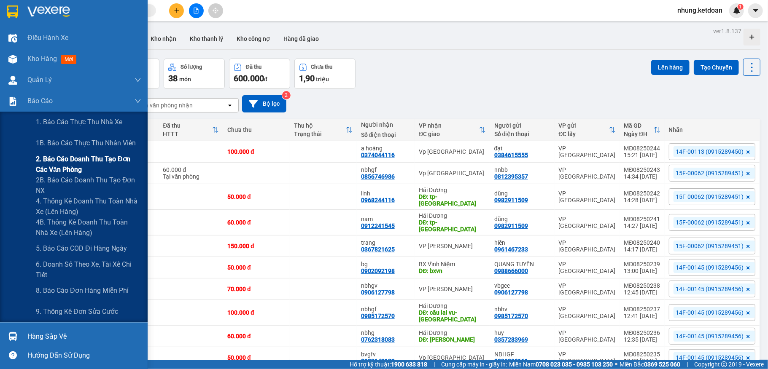
click at [78, 159] on span "2. Báo cáo doanh thu tạo đơn các văn phòng" at bounding box center [88, 164] width 105 height 21
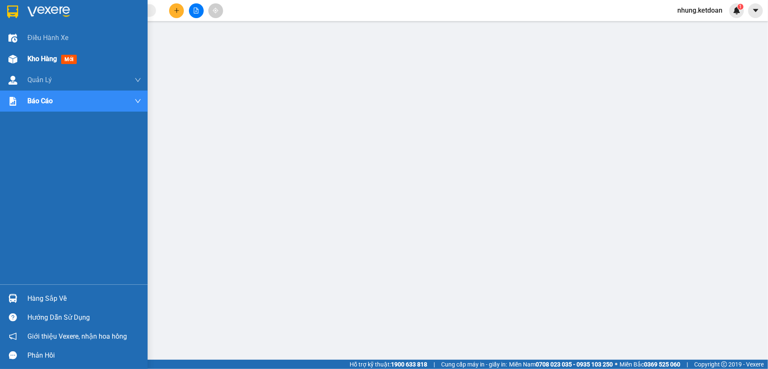
click at [26, 58] on div "Kho hàng mới" at bounding box center [74, 58] width 148 height 21
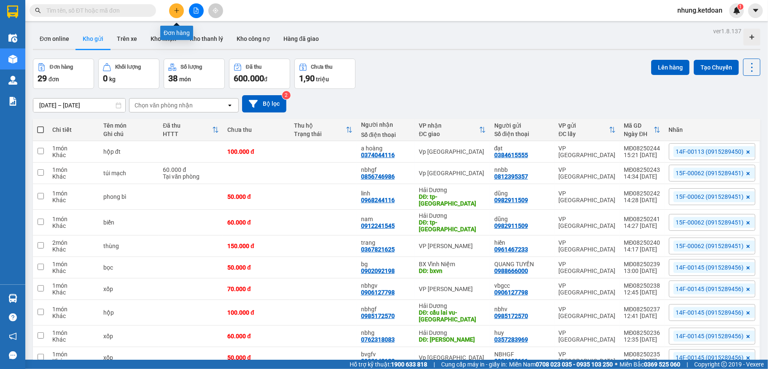
click at [178, 13] on icon "plus" at bounding box center [177, 11] width 6 height 6
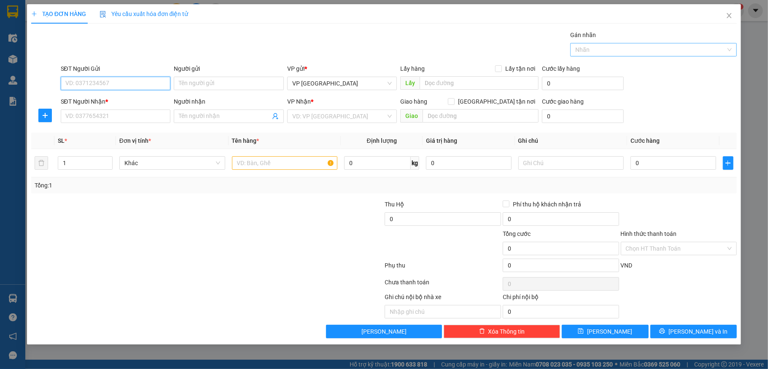
click at [621, 53] on div at bounding box center [649, 50] width 154 height 10
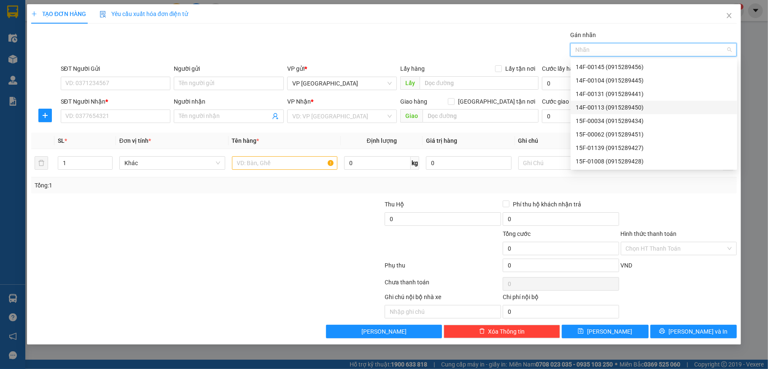
click at [591, 109] on div "14F-00113 (0915289450)" at bounding box center [654, 107] width 156 height 9
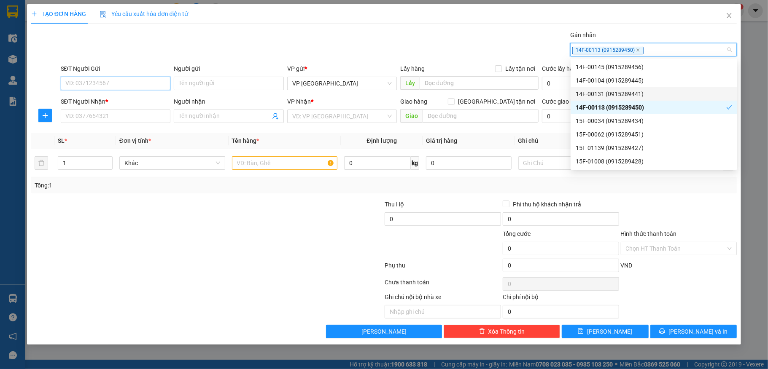
click at [85, 80] on input "SĐT Người Gửi" at bounding box center [116, 83] width 110 height 13
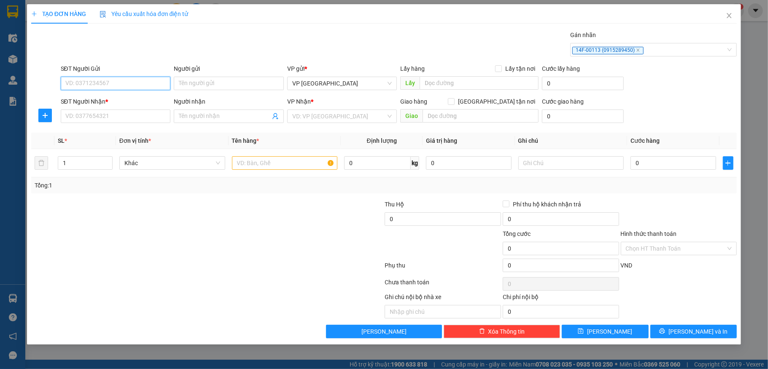
click at [105, 86] on input "SĐT Người Gửi" at bounding box center [116, 83] width 110 height 13
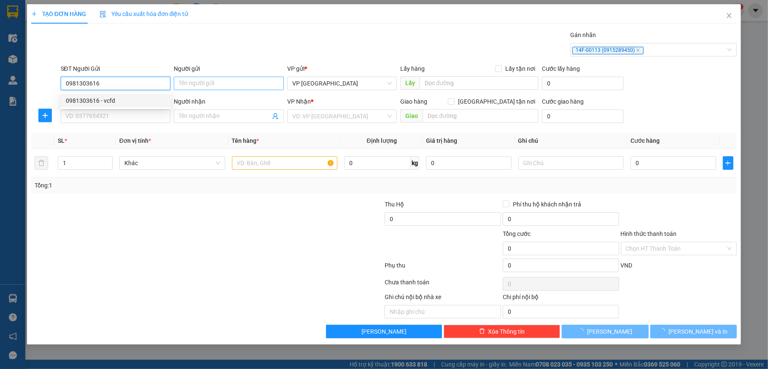
type input "0981303616"
click at [204, 87] on input "Người gửi" at bounding box center [229, 83] width 110 height 13
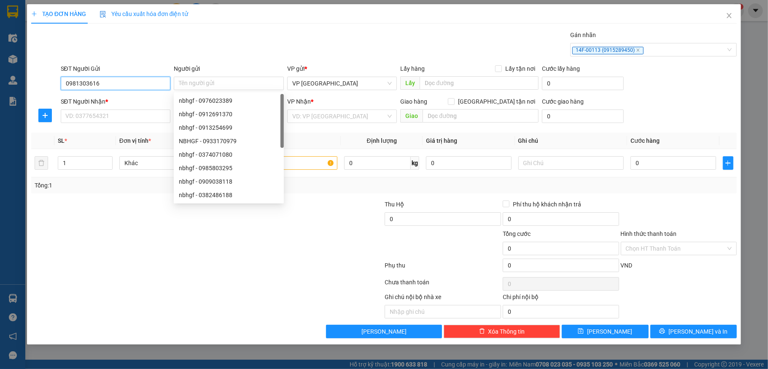
click at [135, 85] on input "0981303616" at bounding box center [116, 83] width 110 height 13
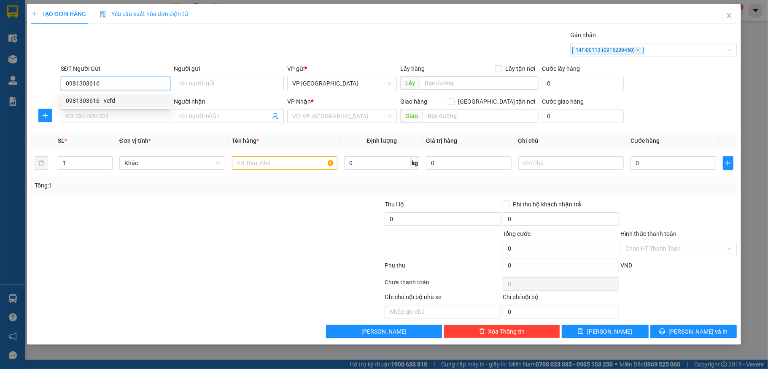
click at [107, 98] on div "0981303616 - vcfd" at bounding box center [116, 100] width 100 height 9
type input "vcfd"
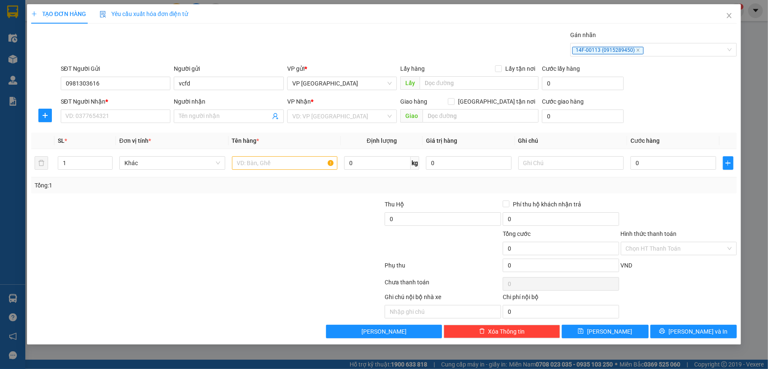
click at [91, 126] on div "SĐT Người Nhận * VD: 0377654321" at bounding box center [116, 112] width 110 height 30
click at [97, 122] on input "SĐT Người Nhận *" at bounding box center [116, 116] width 110 height 13
click at [88, 135] on div "0363229133 - vgdd" at bounding box center [116, 133] width 100 height 9
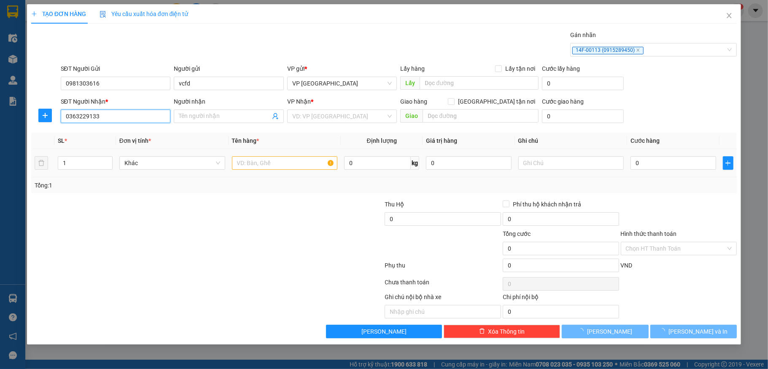
type input "0363229133"
click at [259, 164] on input "text" at bounding box center [285, 162] width 106 height 13
type input "vgdd"
type input "[PERSON_NAME] -[GEOGRAPHIC_DATA]"
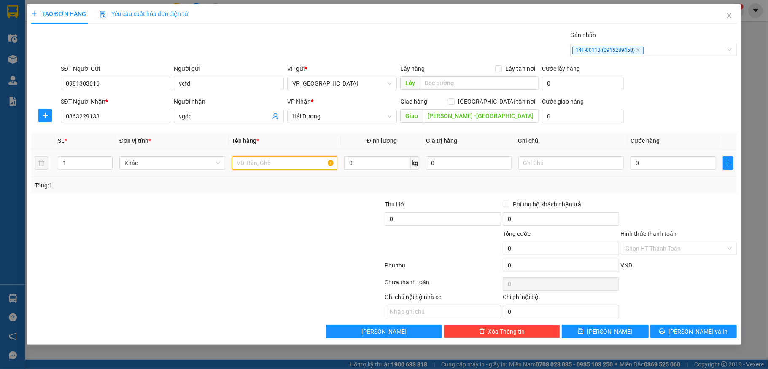
click at [267, 167] on input "text" at bounding box center [285, 162] width 106 height 13
type input "hộp"
click at [669, 164] on input "0" at bounding box center [672, 162] width 85 height 13
type input "4"
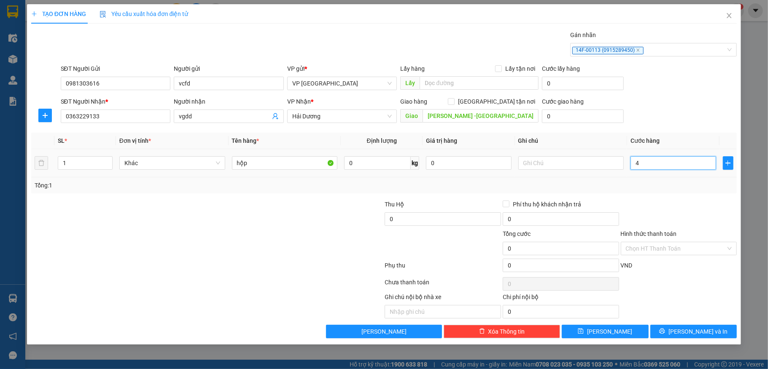
type input "4"
type input "40"
type input "400"
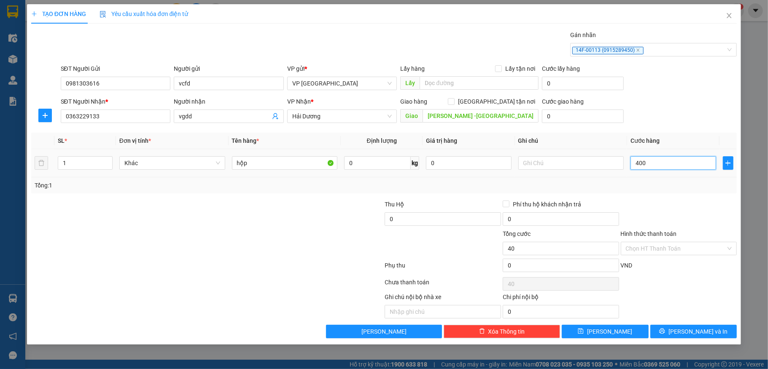
type input "400"
type input "4.000"
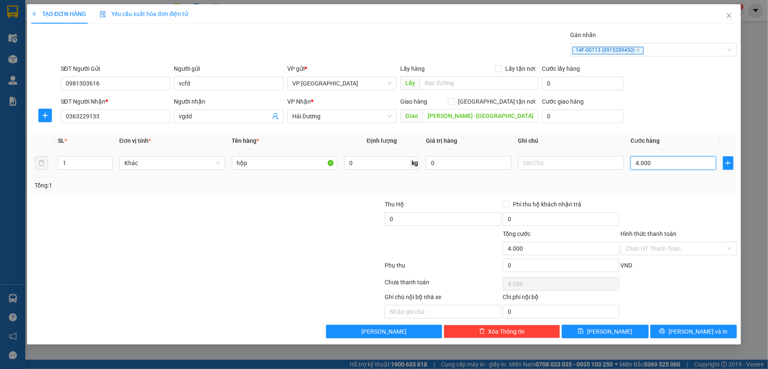
type input "40.000"
click at [520, 266] on input "0" at bounding box center [561, 265] width 116 height 13
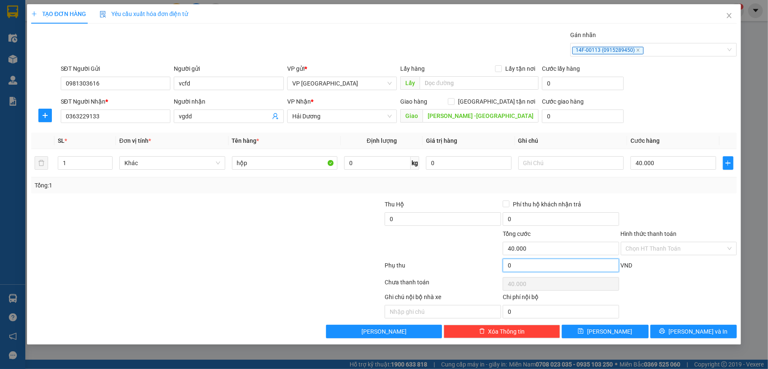
type input "2"
type input "40.002"
type input "20"
type input "40.020"
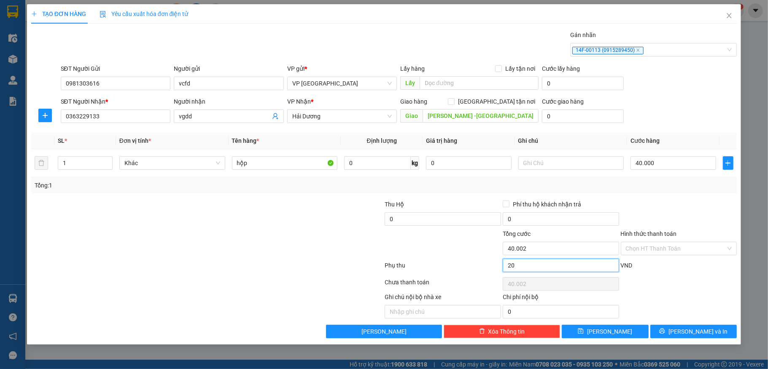
type input "40.020"
type input "200"
type input "40.200"
type input "2.000"
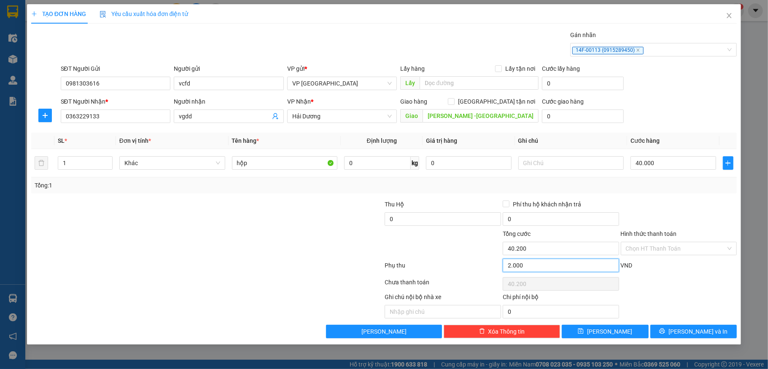
type input "42.000"
type input "20.000"
type input "60.000"
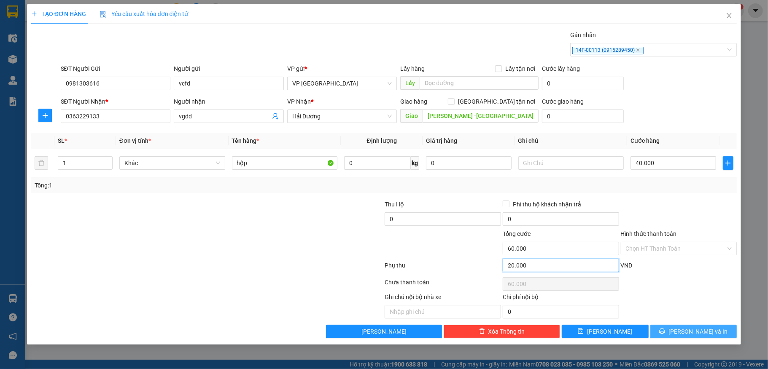
type input "20.000"
click at [668, 331] on button "[PERSON_NAME] và In" at bounding box center [693, 331] width 87 height 13
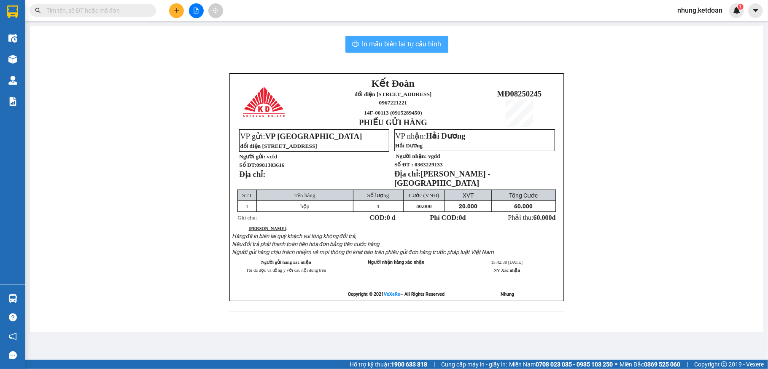
click at [405, 46] on span "In mẫu biên lai tự cấu hình" at bounding box center [401, 44] width 79 height 11
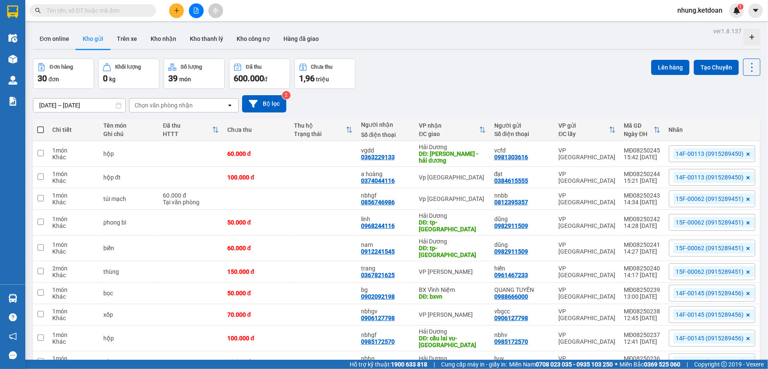
click at [178, 13] on button at bounding box center [176, 10] width 15 height 15
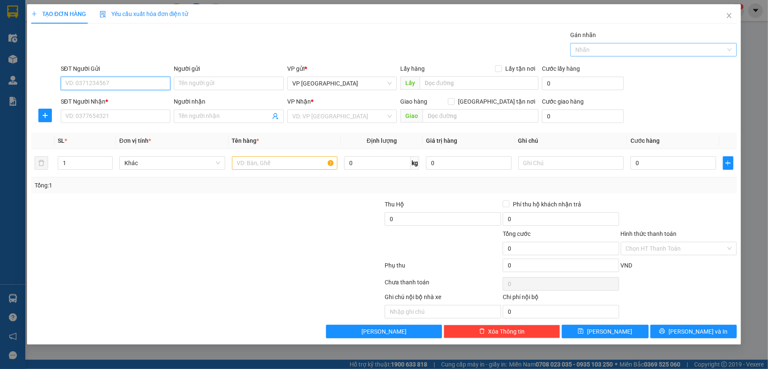
click at [600, 56] on div "Nhãn" at bounding box center [653, 49] width 167 height 13
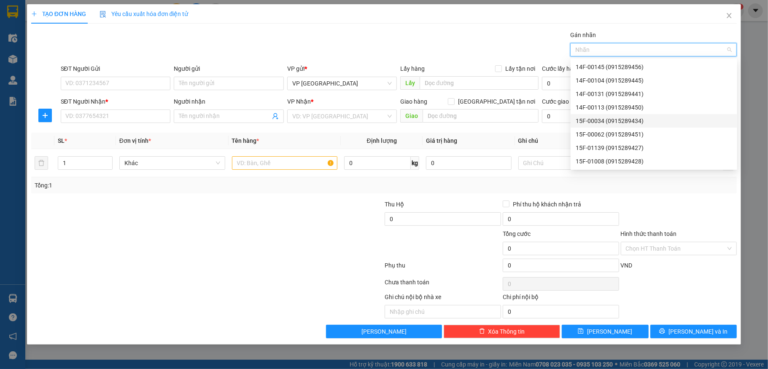
drag, startPoint x: 605, startPoint y: 67, endPoint x: 600, endPoint y: 119, distance: 51.7
click at [600, 119] on div "14F-00145 (0915289456) 14F-00104 (0915289445) 14F-00131 (0915289441) 14F-00113 …" at bounding box center [653, 127] width 167 height 135
click at [591, 84] on div "14F-00104 (0915289445)" at bounding box center [654, 80] width 156 height 9
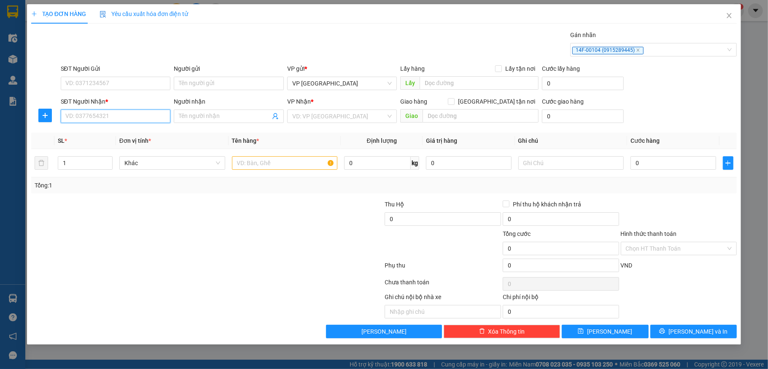
click at [103, 116] on input "SĐT Người Nhận *" at bounding box center [116, 116] width 110 height 13
click at [97, 144] on div "0932211191 - THU HÀ" at bounding box center [116, 147] width 100 height 9
type input "0932211191"
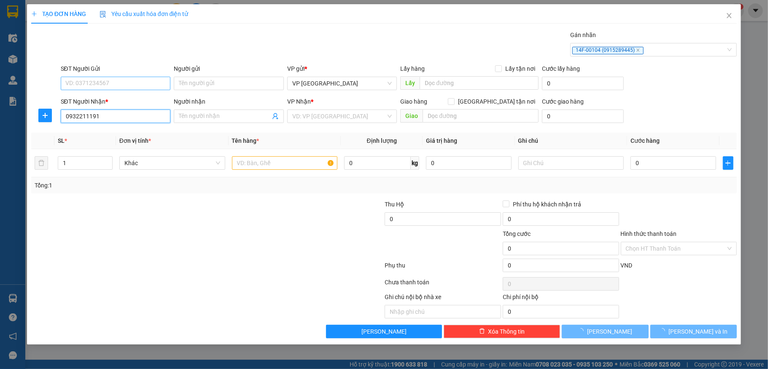
type input "THU HÀ"
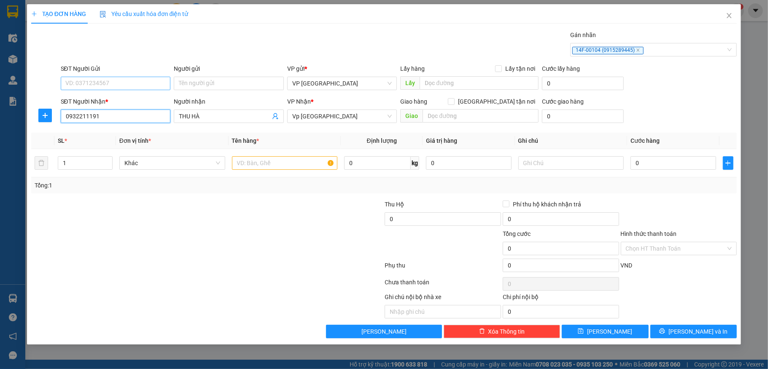
type input "0932211191"
click at [124, 87] on input "SĐT Người Gửi" at bounding box center [116, 83] width 110 height 13
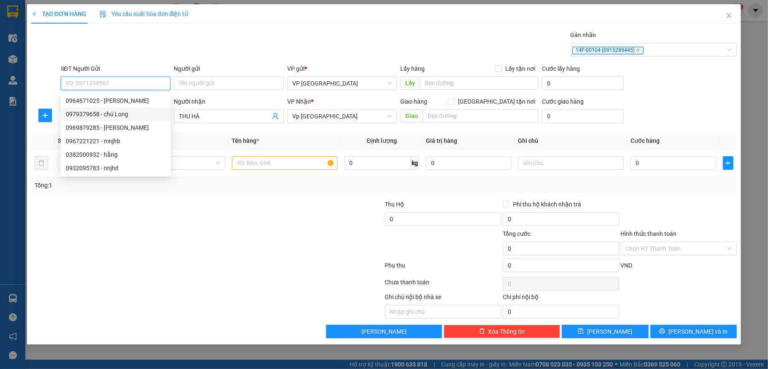
click at [117, 115] on div "0979379658 - chú Long" at bounding box center [116, 114] width 100 height 9
type input "0979379658"
type input "chú Long"
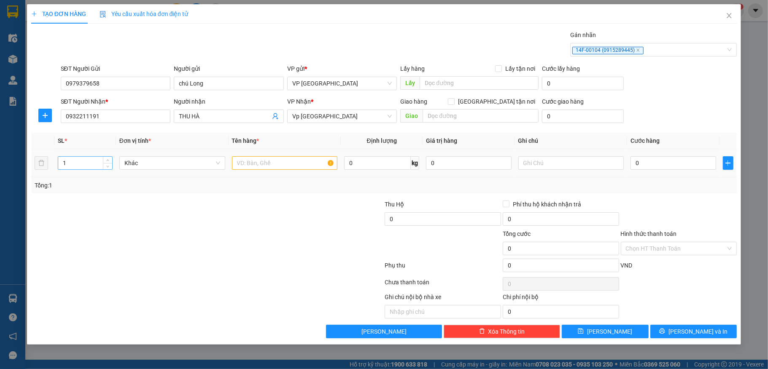
click at [78, 164] on input "1" at bounding box center [85, 163] width 54 height 13
type input "2"
click at [262, 164] on input "text" at bounding box center [285, 162] width 106 height 13
type input "kiện"
click at [663, 163] on input "0" at bounding box center [672, 162] width 85 height 13
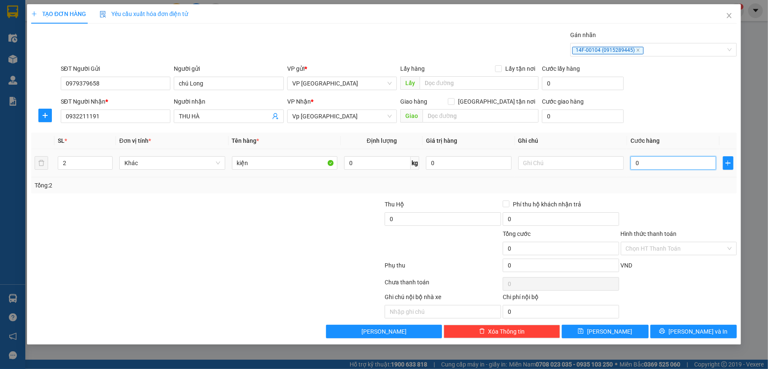
type input "1"
type input "15"
click at [655, 250] on input "Hình thức thanh toán" at bounding box center [676, 248] width 100 height 13
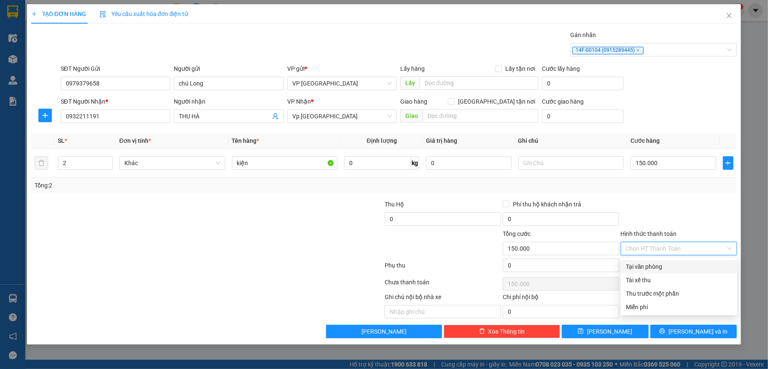
click at [643, 264] on div "Tại văn phòng" at bounding box center [679, 266] width 106 height 9
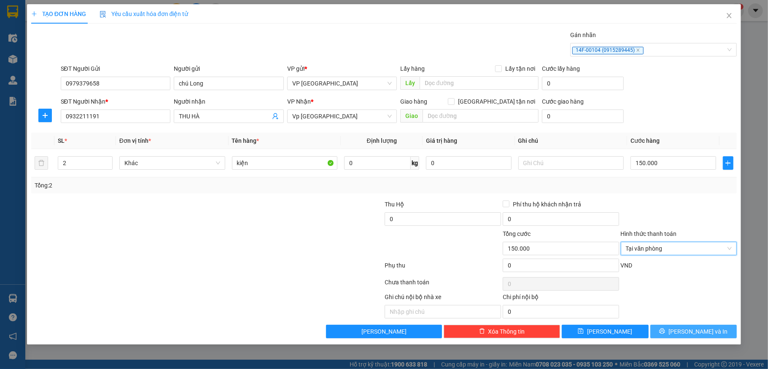
click at [673, 331] on button "[PERSON_NAME] và In" at bounding box center [693, 331] width 87 height 13
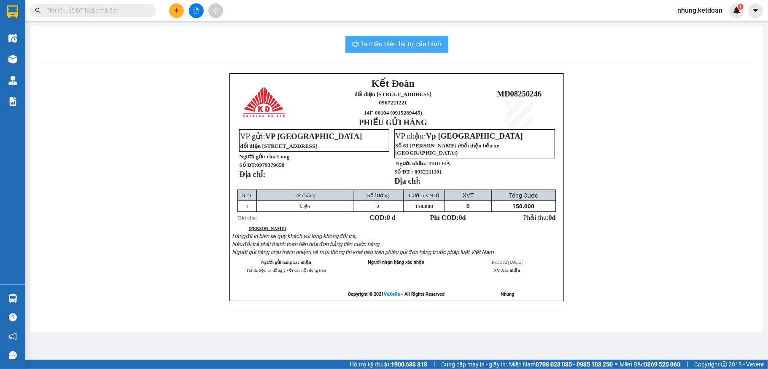
click at [369, 44] on span "In mẫu biên lai tự cấu hình" at bounding box center [401, 44] width 79 height 11
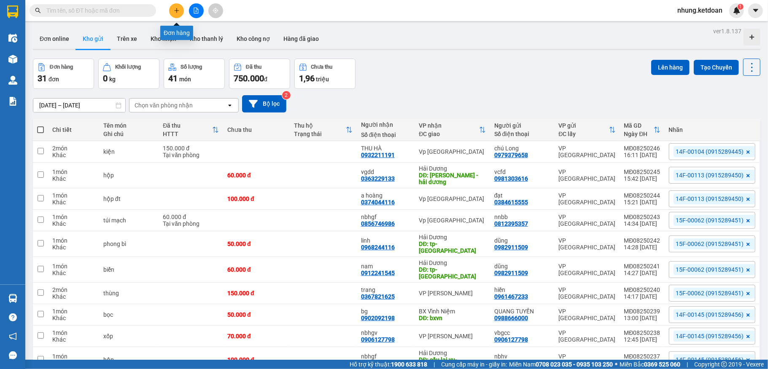
click at [175, 14] on button at bounding box center [176, 10] width 15 height 15
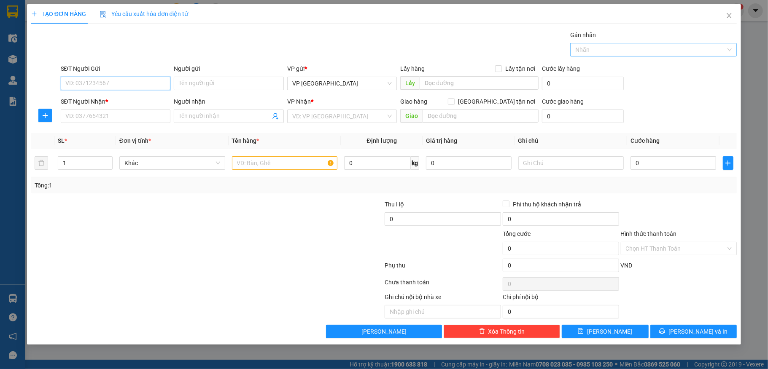
click at [664, 46] on div at bounding box center [649, 50] width 154 height 10
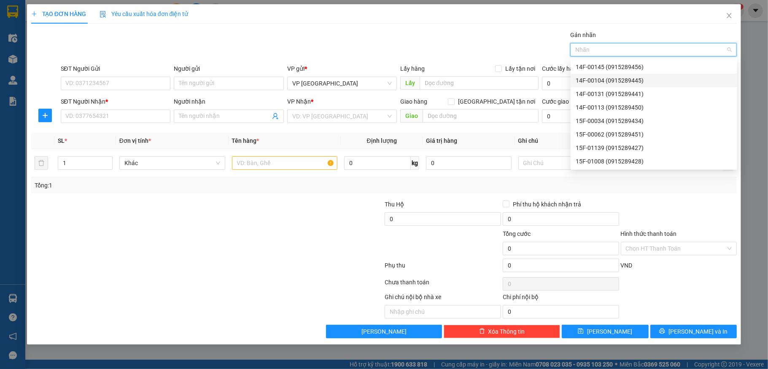
click at [604, 80] on div "14F-00104 (0915289445)" at bounding box center [654, 80] width 156 height 9
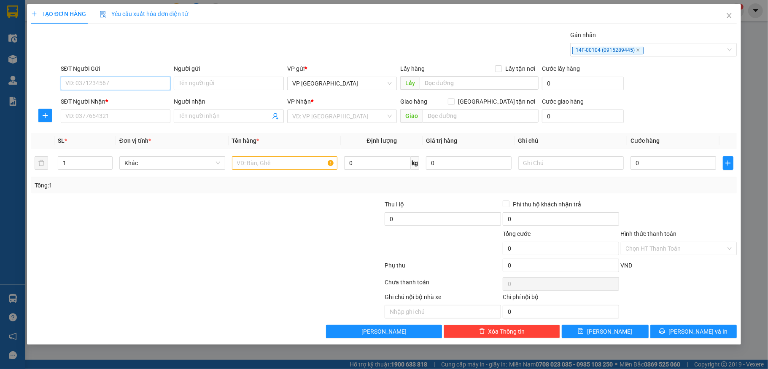
click at [97, 78] on input "SĐT Người Gửi" at bounding box center [116, 83] width 110 height 13
click at [205, 81] on input "Người gửi" at bounding box center [229, 83] width 110 height 13
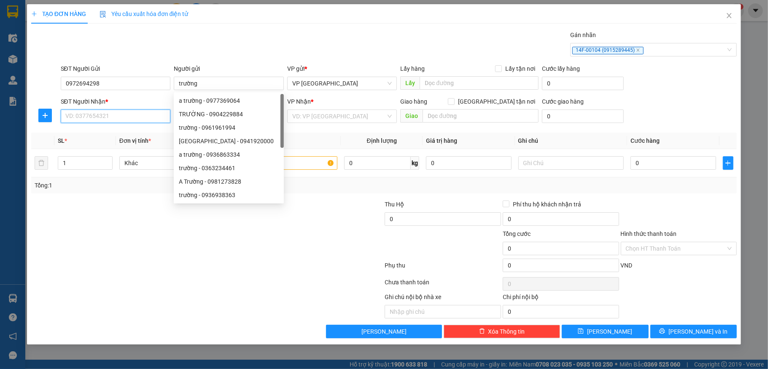
click at [93, 121] on input "SĐT Người Nhận *" at bounding box center [116, 116] width 110 height 13
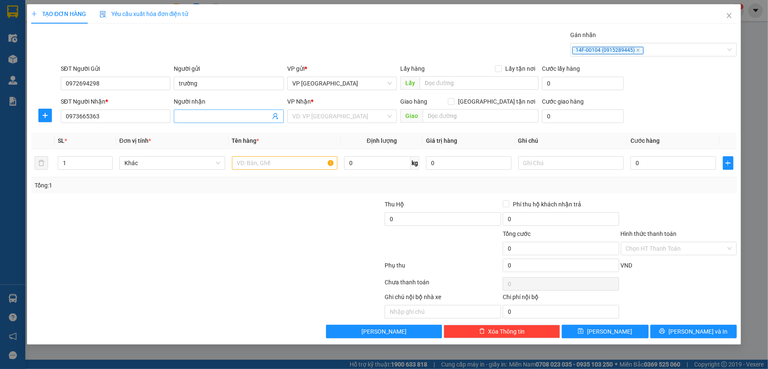
click at [196, 119] on input "Người nhận" at bounding box center [224, 116] width 91 height 9
click at [321, 118] on input "search" at bounding box center [339, 116] width 94 height 13
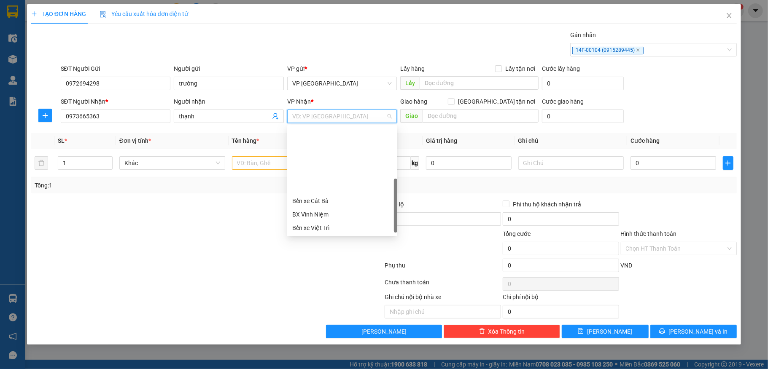
scroll to position [78, 0]
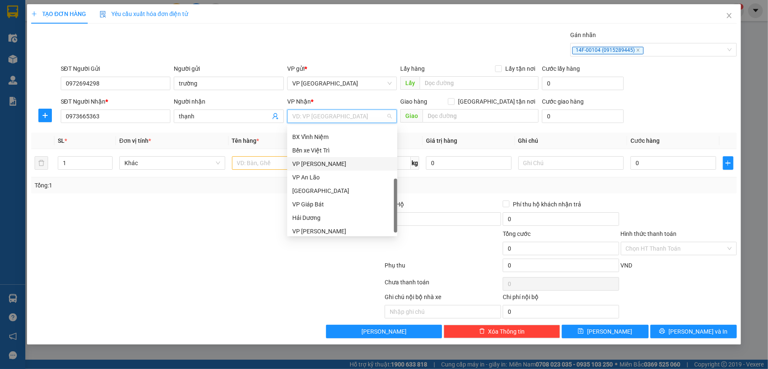
click at [320, 169] on div "VP [PERSON_NAME]" at bounding box center [342, 163] width 110 height 13
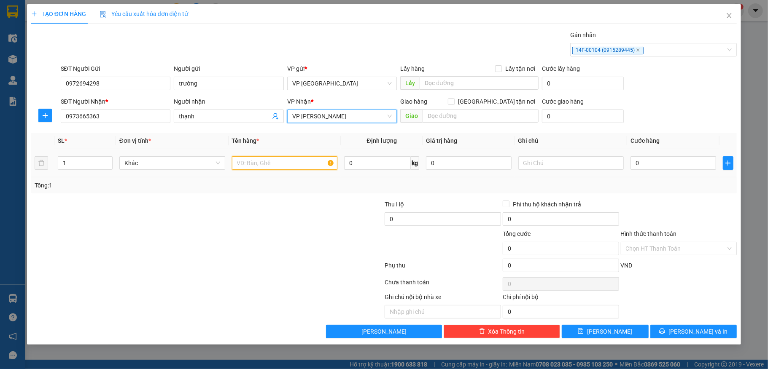
click at [250, 167] on input "text" at bounding box center [285, 162] width 106 height 13
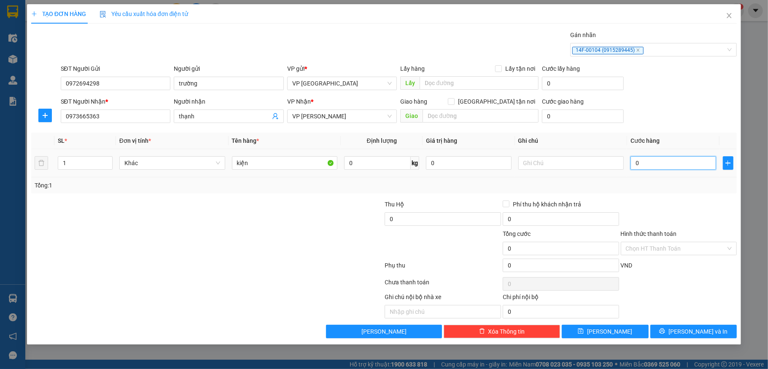
click at [662, 168] on input "0" at bounding box center [672, 162] width 85 height 13
click at [663, 248] on input "Hình thức thanh toán" at bounding box center [676, 248] width 100 height 13
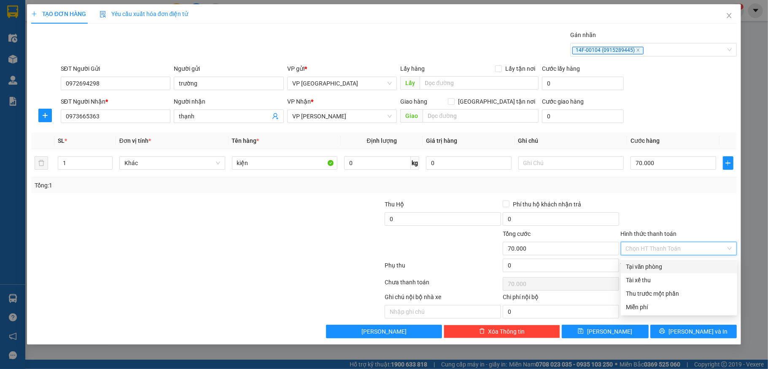
click at [648, 266] on div "Tại văn phòng" at bounding box center [679, 266] width 106 height 9
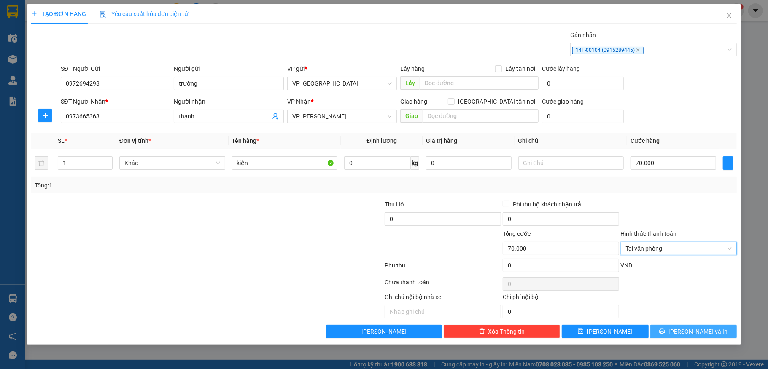
click at [665, 333] on icon "printer" at bounding box center [662, 331] width 6 height 6
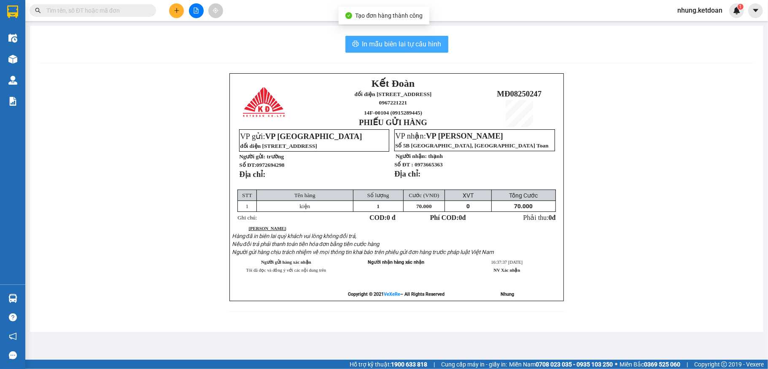
click at [404, 46] on span "In mẫu biên lai tự cấu hình" at bounding box center [401, 44] width 79 height 11
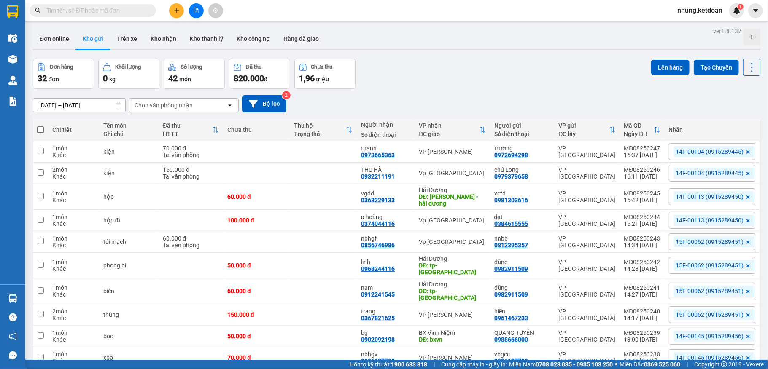
click at [484, 57] on div "ver 1.8.137 Đơn online Kho gửi Trên xe Kho nhận Kho thanh lý Kho công nợ Hàng đ…" at bounding box center [397, 212] width 734 height 374
click at [175, 13] on icon "plus" at bounding box center [177, 11] width 6 height 6
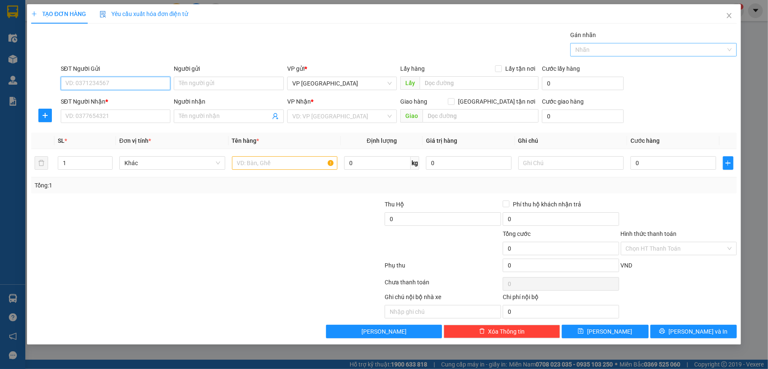
click at [603, 54] on div at bounding box center [649, 50] width 154 height 10
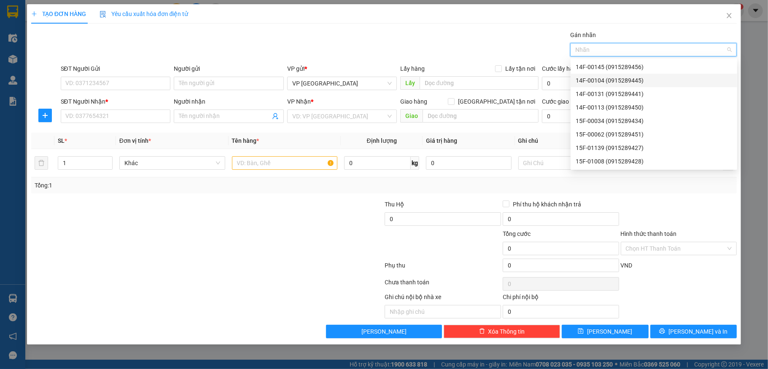
click at [613, 81] on div "14F-00104 (0915289445)" at bounding box center [654, 80] width 156 height 9
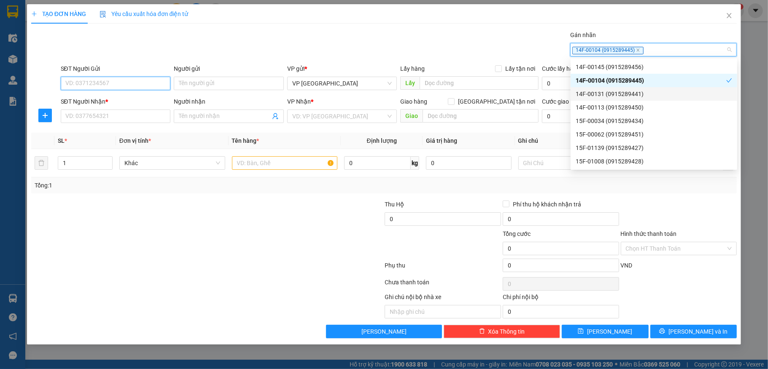
click at [139, 83] on input "SĐT Người Gửi" at bounding box center [116, 83] width 110 height 13
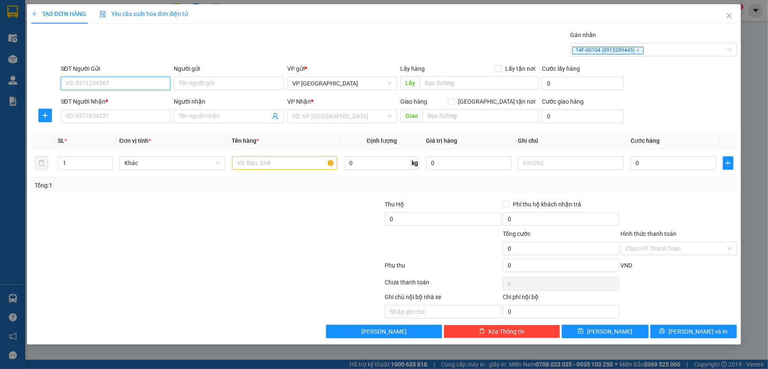
click at [71, 80] on input "SĐT Người Gửi" at bounding box center [116, 83] width 110 height 13
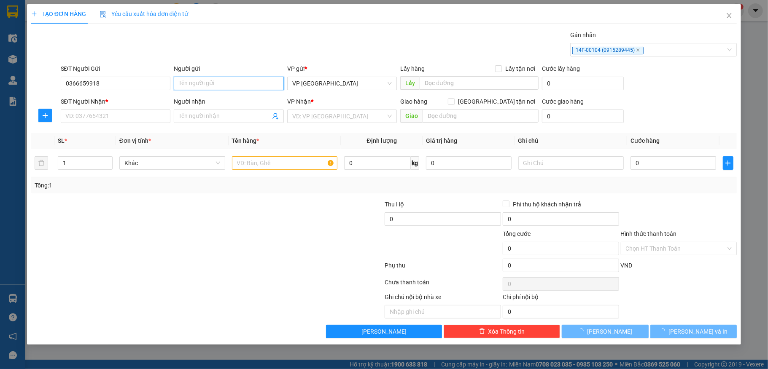
click at [210, 84] on input "Người gửi" at bounding box center [229, 83] width 110 height 13
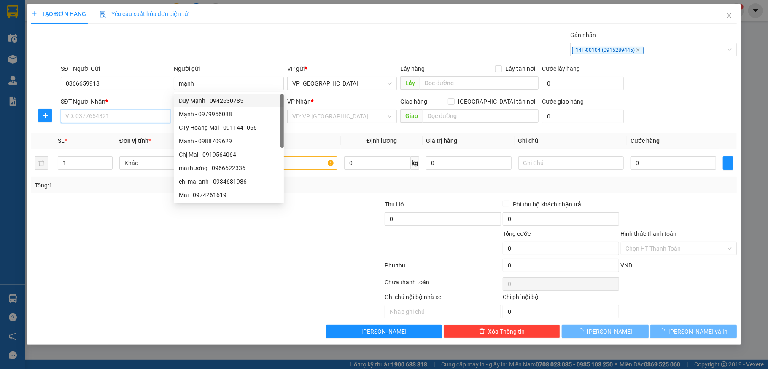
click at [69, 117] on input "SĐT Người Nhận *" at bounding box center [116, 116] width 110 height 13
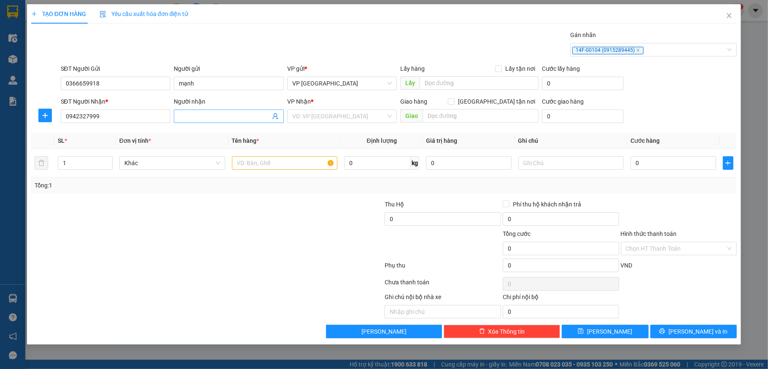
click at [208, 120] on input "Người nhận" at bounding box center [224, 116] width 91 height 9
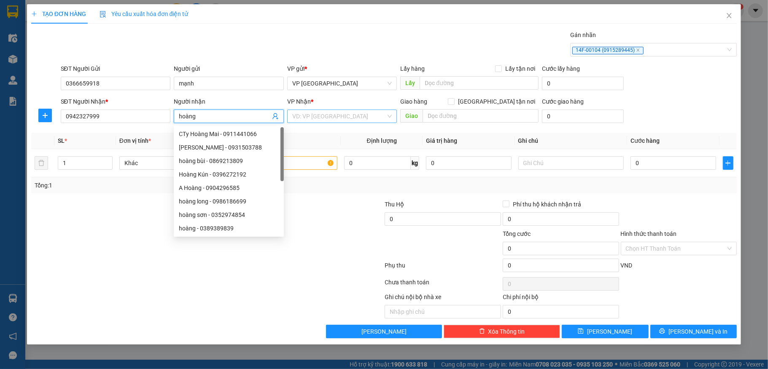
click at [315, 120] on input "search" at bounding box center [339, 116] width 94 height 13
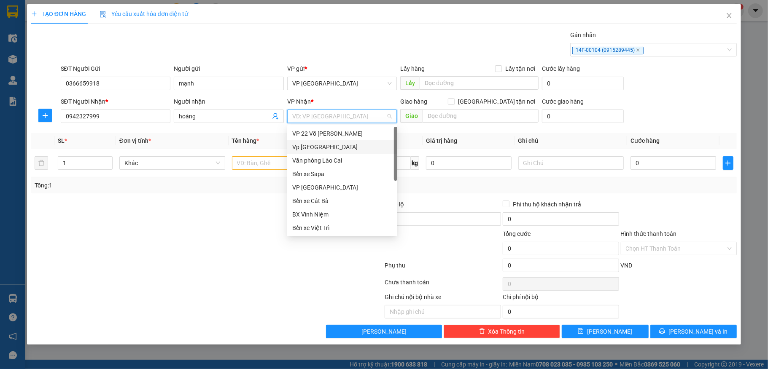
click at [328, 148] on div "Vp [GEOGRAPHIC_DATA]" at bounding box center [342, 147] width 100 height 9
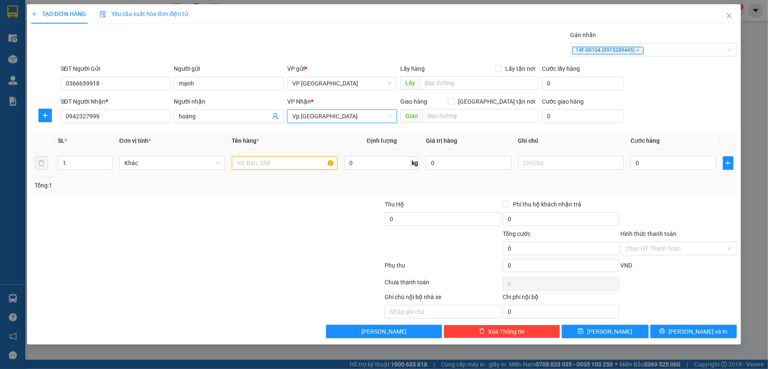
click at [262, 164] on input "text" at bounding box center [285, 162] width 106 height 13
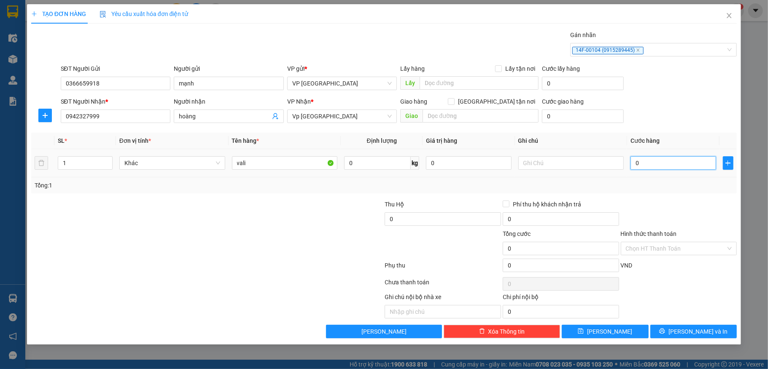
click at [682, 167] on input "0" at bounding box center [672, 162] width 85 height 13
click at [653, 250] on input "Hình thức thanh toán" at bounding box center [676, 248] width 100 height 13
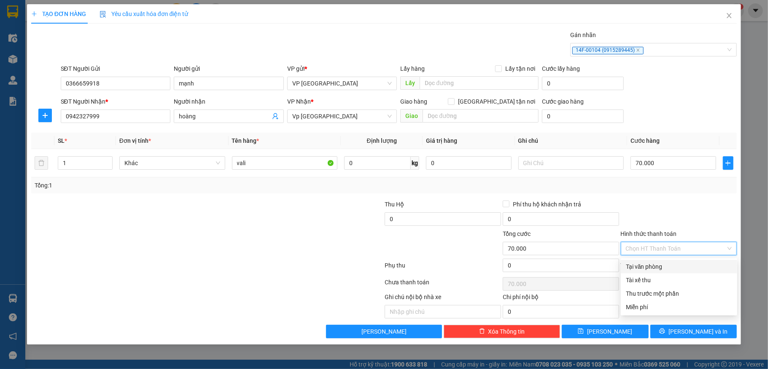
click at [654, 270] on div "Tại văn phòng" at bounding box center [679, 266] width 106 height 9
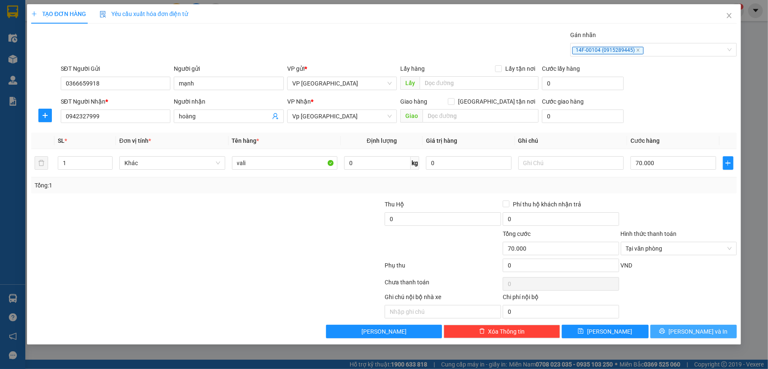
click at [665, 333] on icon "printer" at bounding box center [662, 331] width 6 height 6
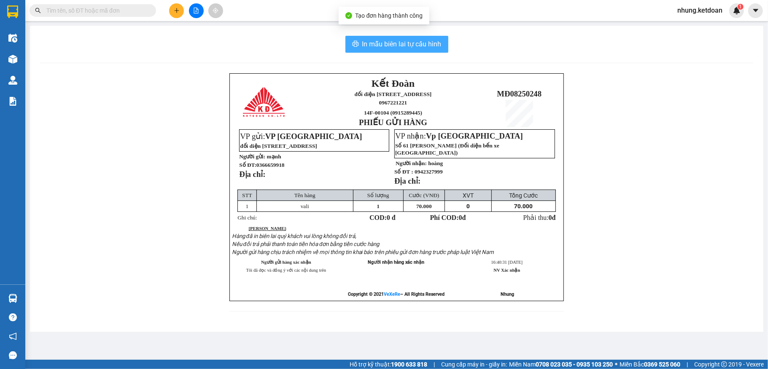
click at [404, 41] on span "In mẫu biên lai tự cấu hình" at bounding box center [401, 44] width 79 height 11
